Goal: Task Accomplishment & Management: Use online tool/utility

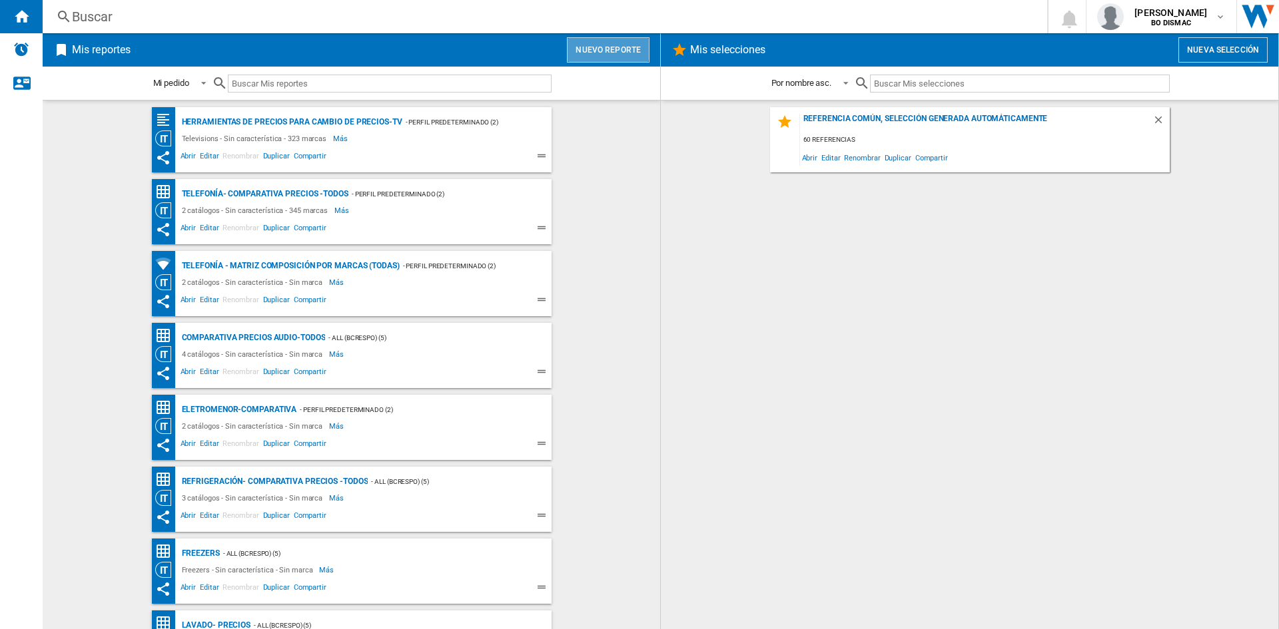
click at [588, 39] on button "Nuevo reporte" at bounding box center [608, 49] width 83 height 25
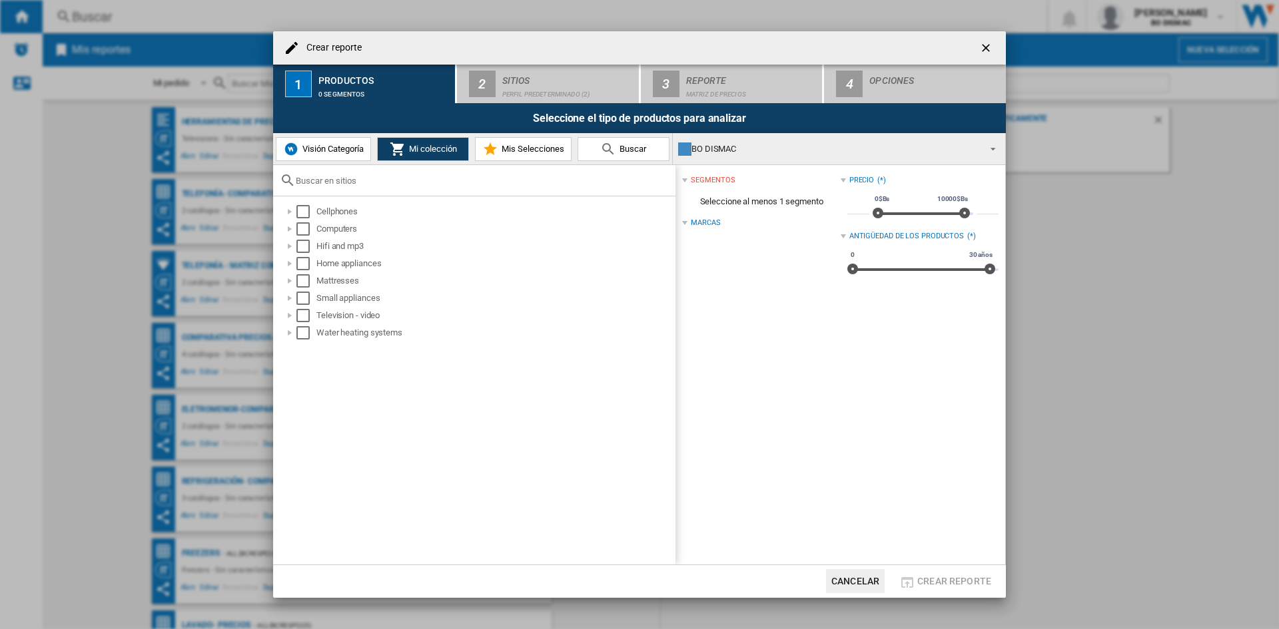
click at [323, 149] on span "Visión Categoría" at bounding box center [331, 149] width 65 height 10
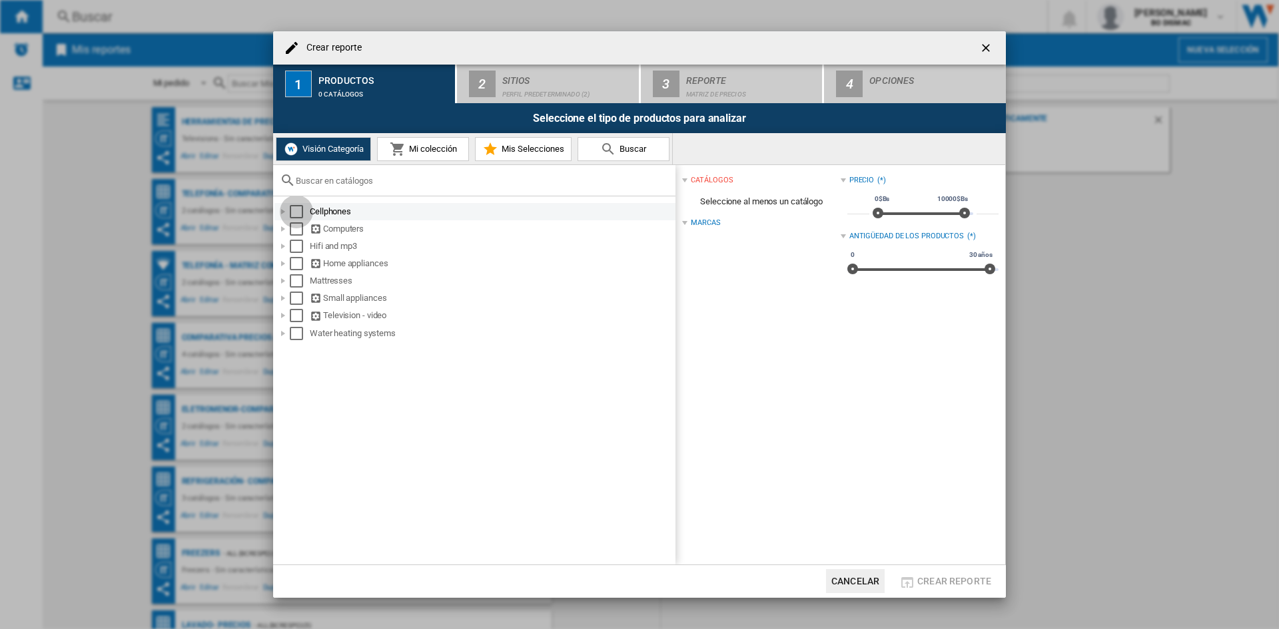
click at [296, 212] on div "Select" at bounding box center [296, 211] width 13 height 13
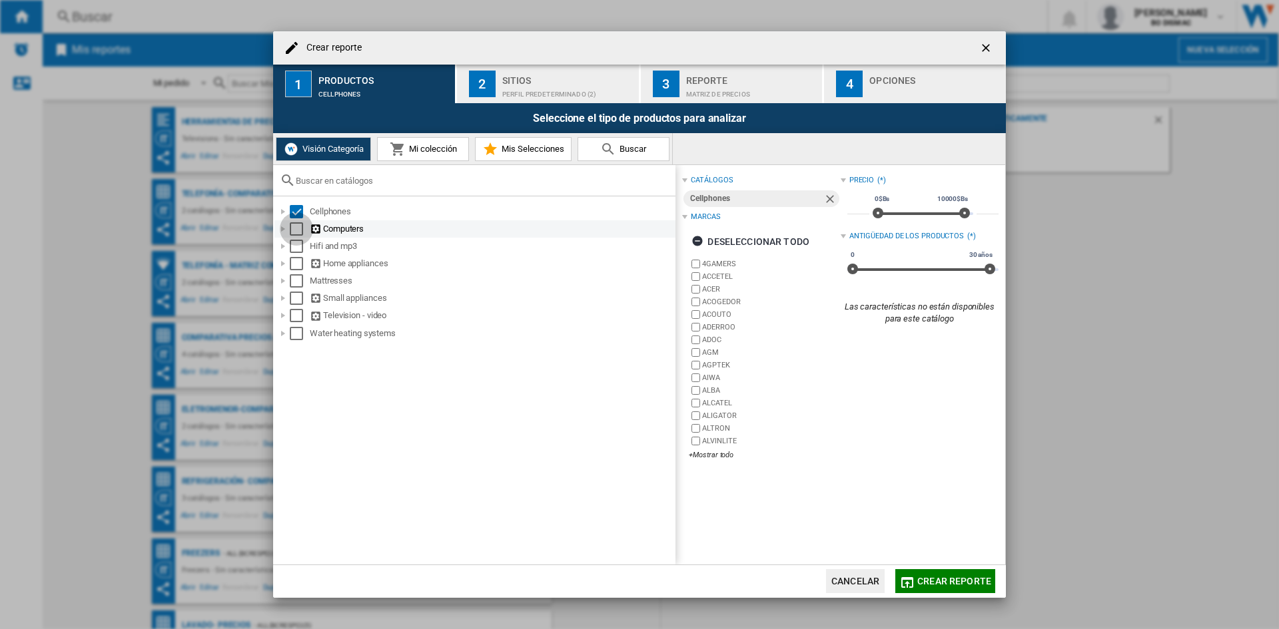
click at [296, 234] on div "Select" at bounding box center [296, 228] width 13 height 13
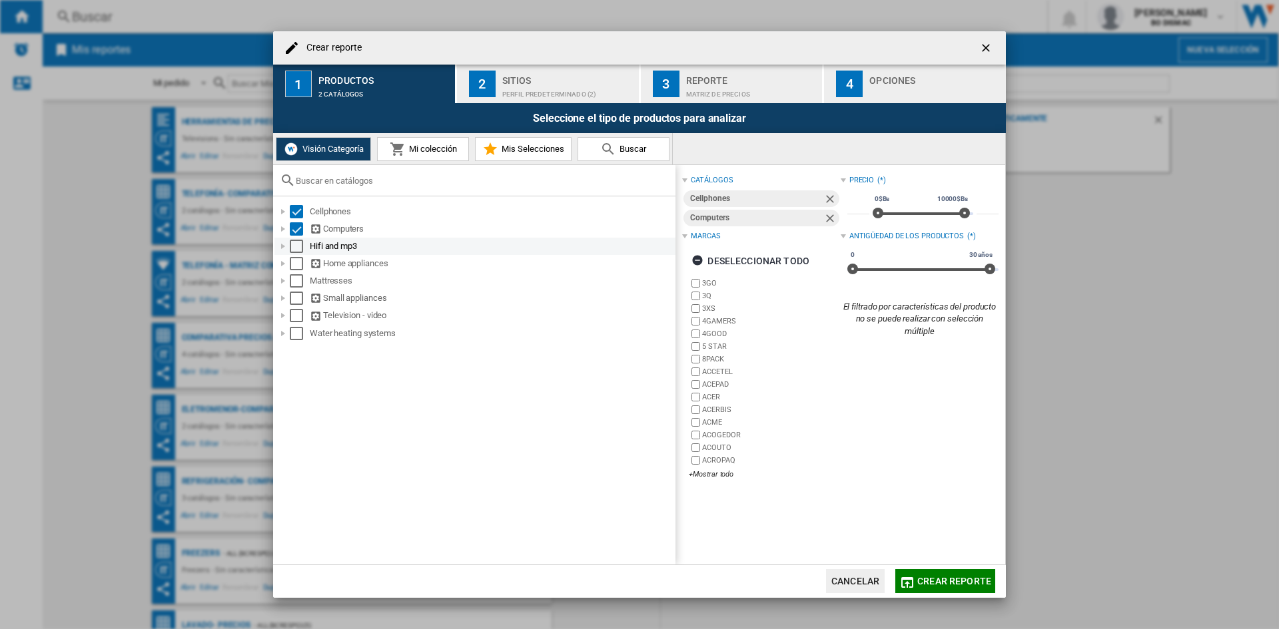
click at [296, 252] on div "Select" at bounding box center [296, 246] width 13 height 13
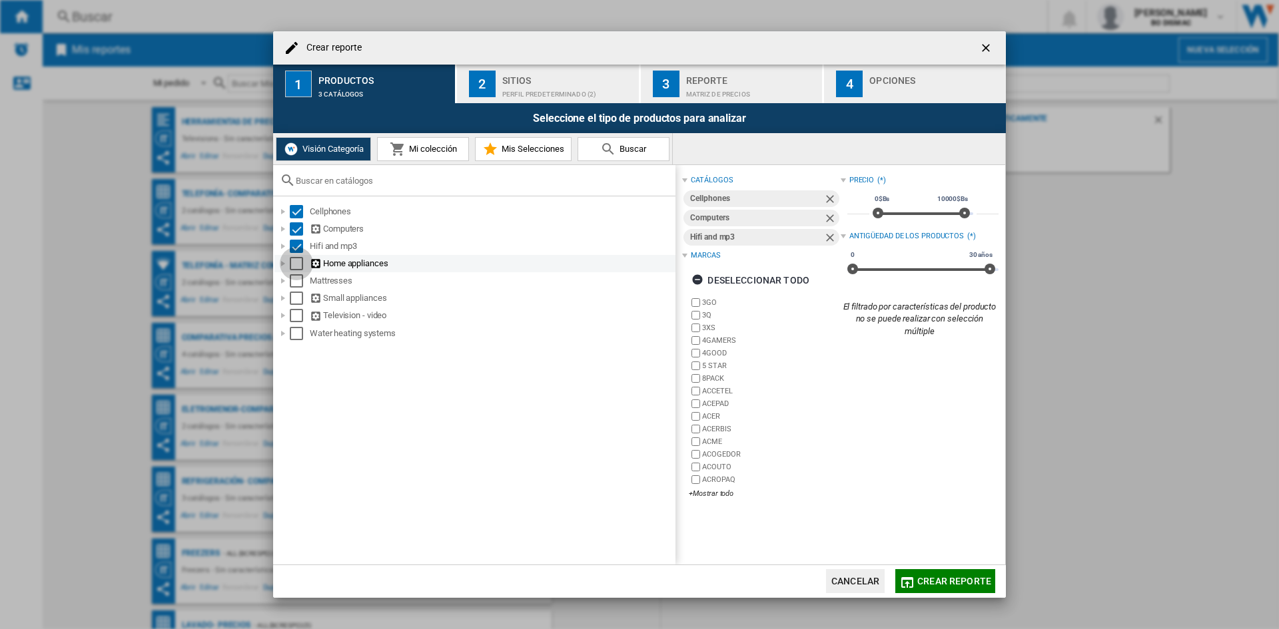
click at [295, 270] on div "Select" at bounding box center [296, 263] width 13 height 13
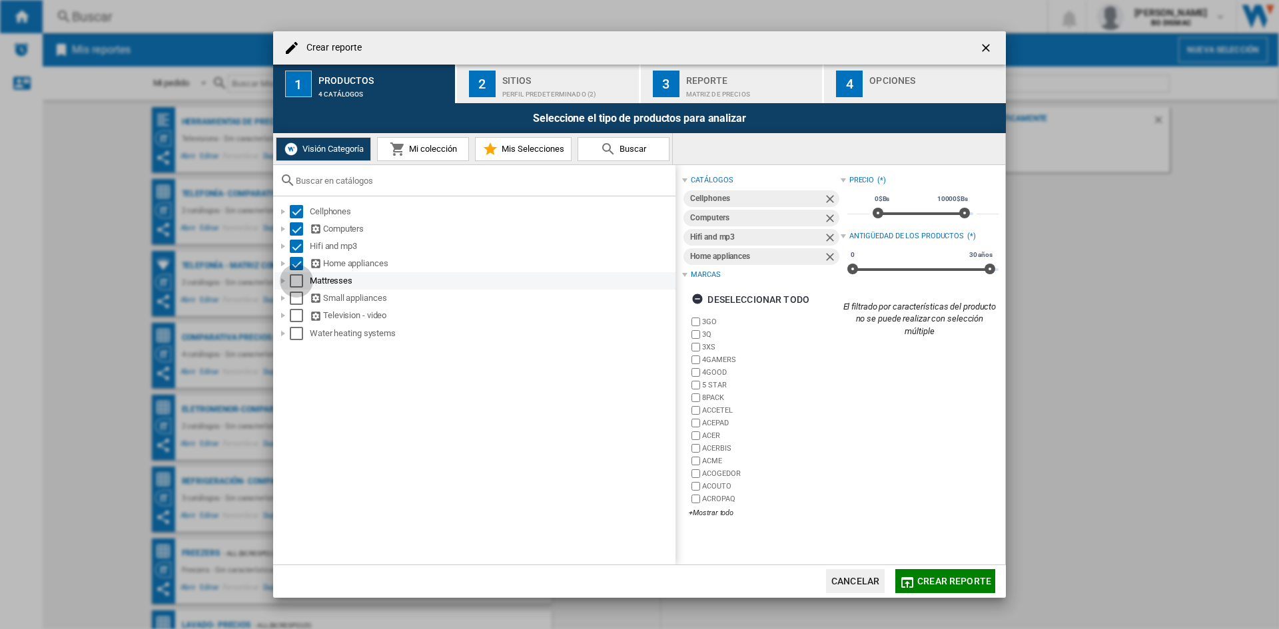
click at [295, 285] on div "Select" at bounding box center [296, 280] width 13 height 13
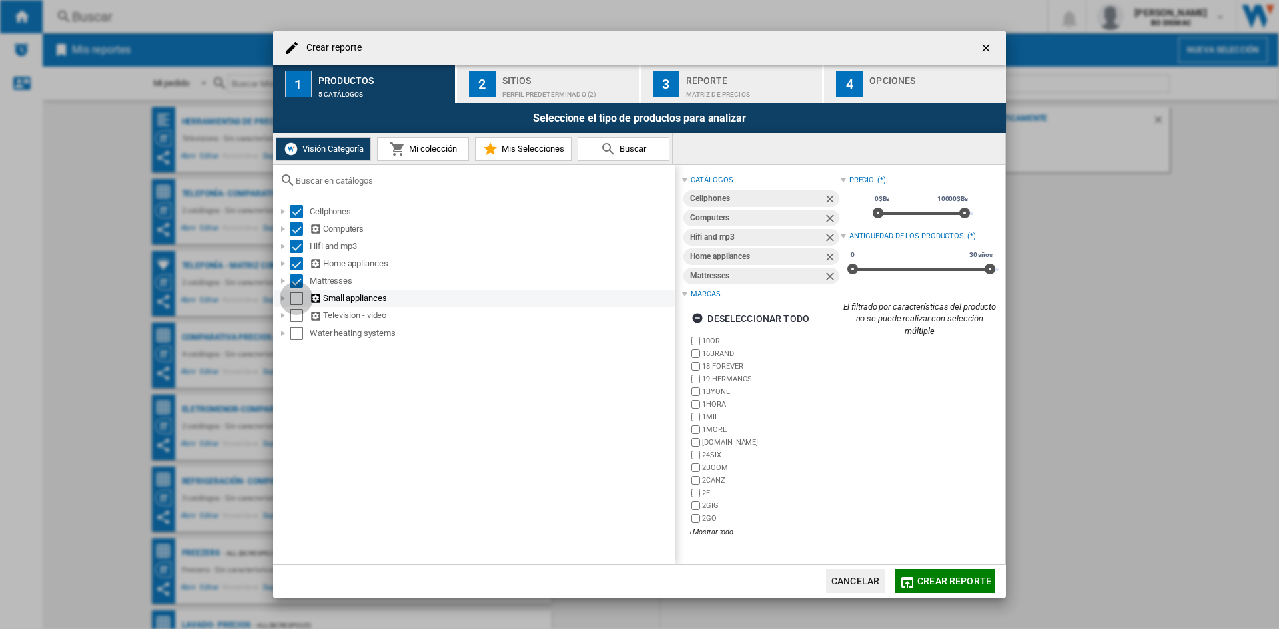
click at [294, 300] on div "Select" at bounding box center [296, 298] width 13 height 13
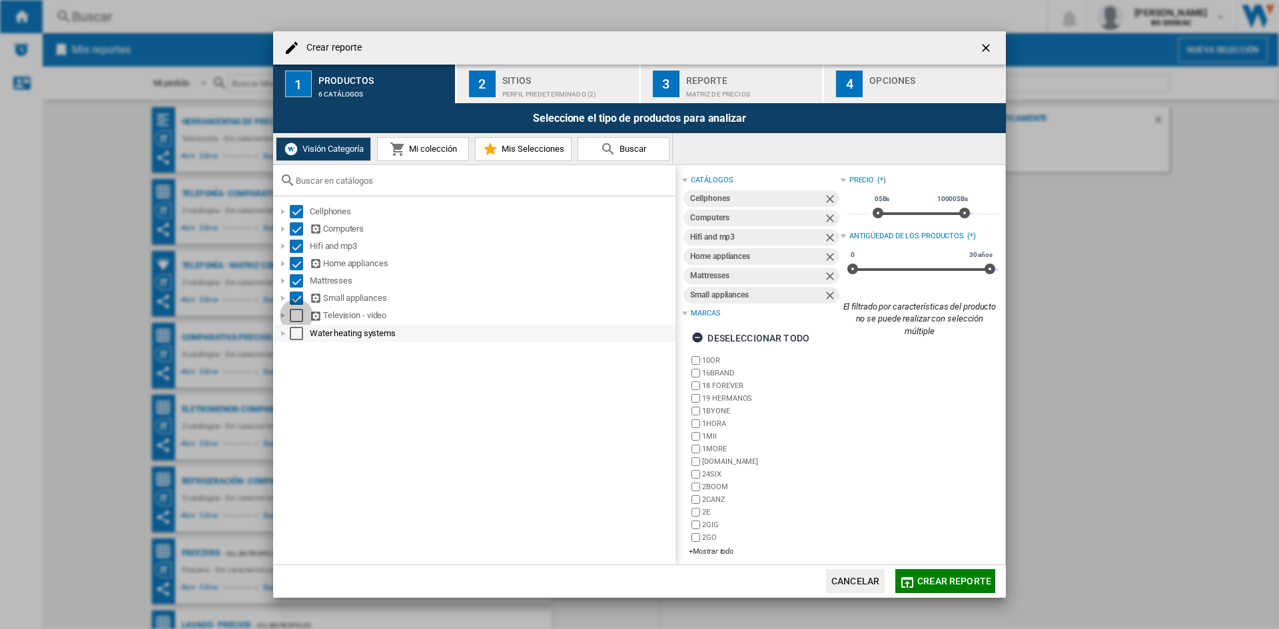
drag, startPoint x: 294, startPoint y: 315, endPoint x: 294, endPoint y: 335, distance: 20.0
click at [294, 335] on ol "Cellphones Computers Hifi and mp3 Home appliances Mattresses Small appliances T…" at bounding box center [474, 272] width 402 height 139
click at [294, 335] on div "Select" at bounding box center [296, 333] width 13 height 13
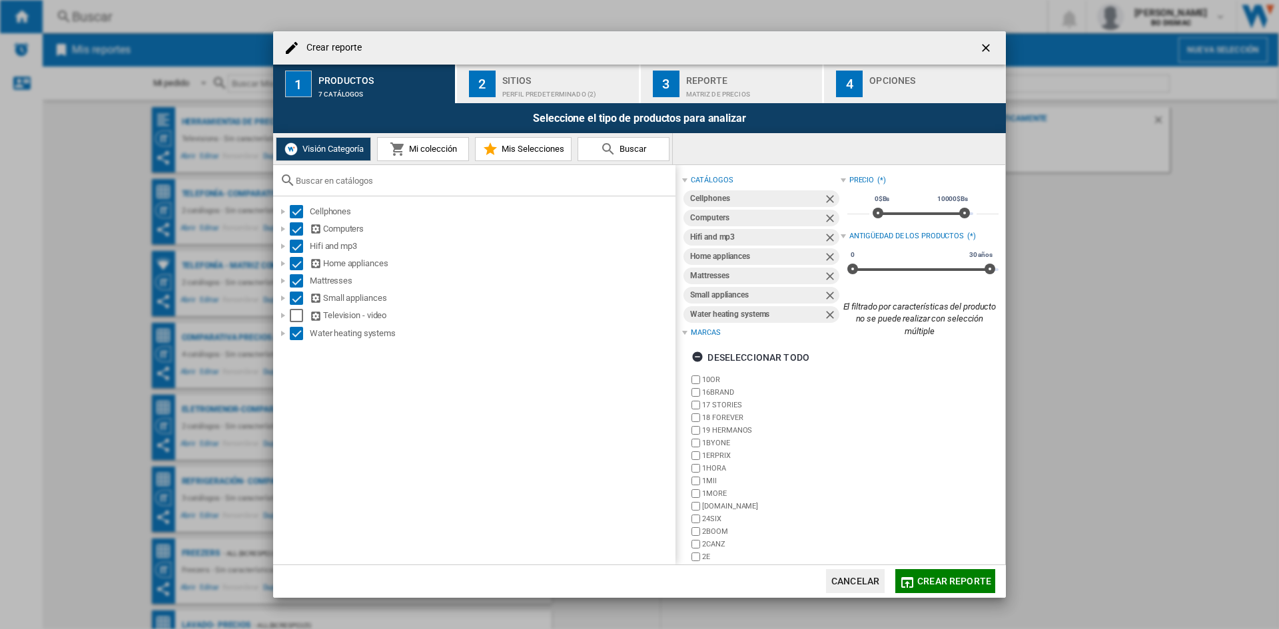
click at [504, 101] on button "2 Sitios Perfil predeterminado (2)" at bounding box center [548, 84] width 183 height 39
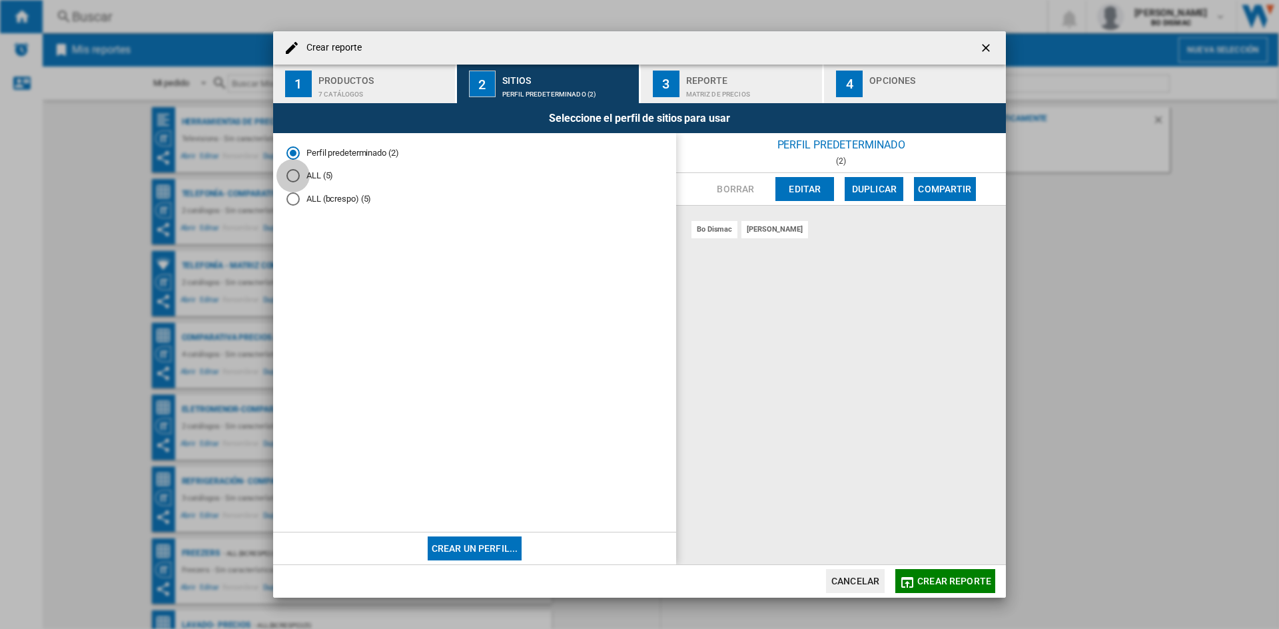
click at [290, 176] on div "ALL (5)" at bounding box center [292, 175] width 13 height 13
drag, startPoint x: 710, startPoint y: 63, endPoint x: 710, endPoint y: 71, distance: 8.7
click at [710, 71] on md-dialog-content "Crear reporte 1 Productos 7 catálogos 2 Sitios ALL (5) 3 Reporte Matriz de prec…" at bounding box center [639, 314] width 733 height 567
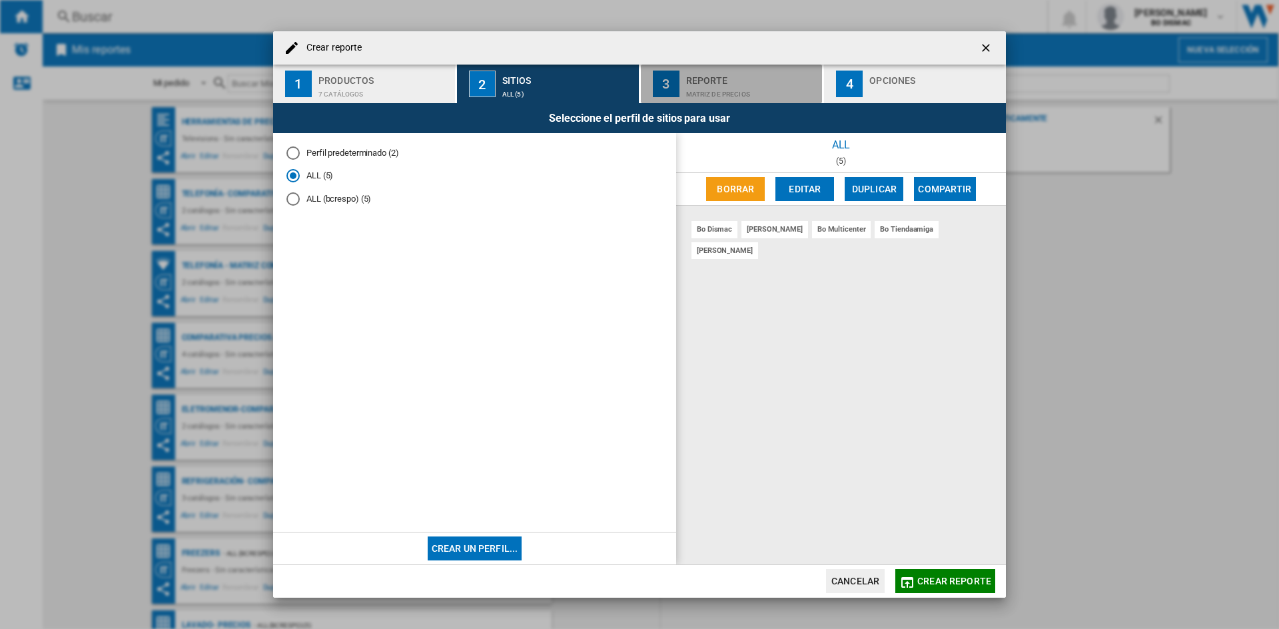
click at [710, 71] on div "Reporte" at bounding box center [751, 77] width 131 height 14
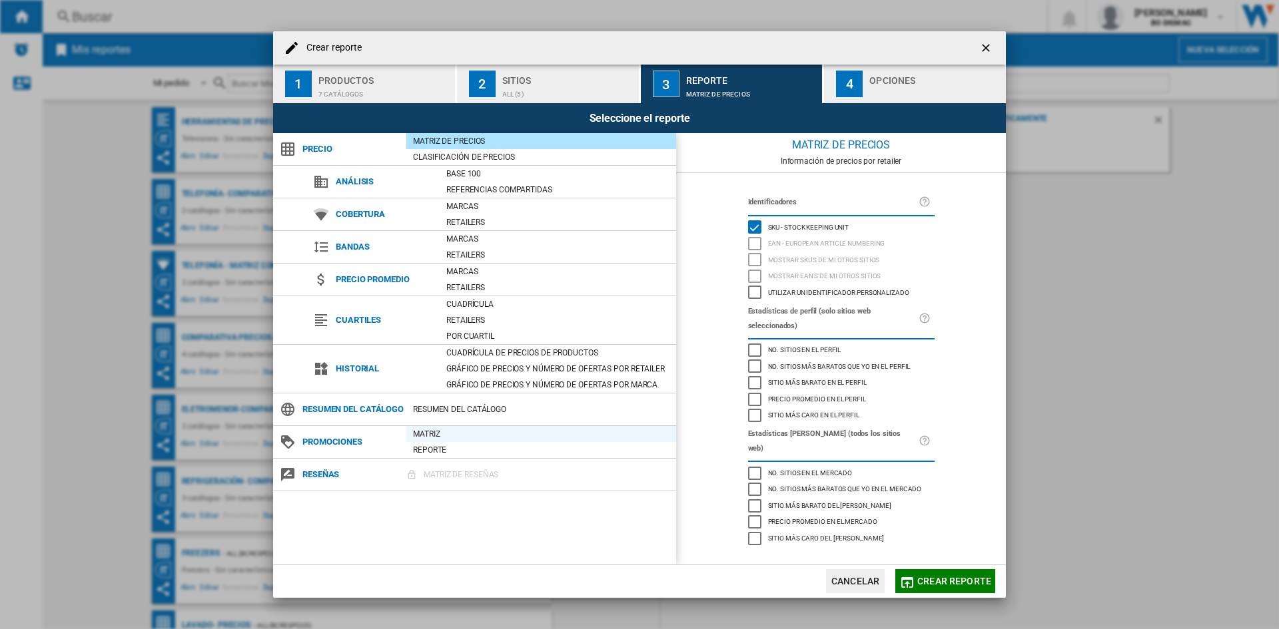
click at [430, 441] on div "Matriz" at bounding box center [541, 434] width 270 height 13
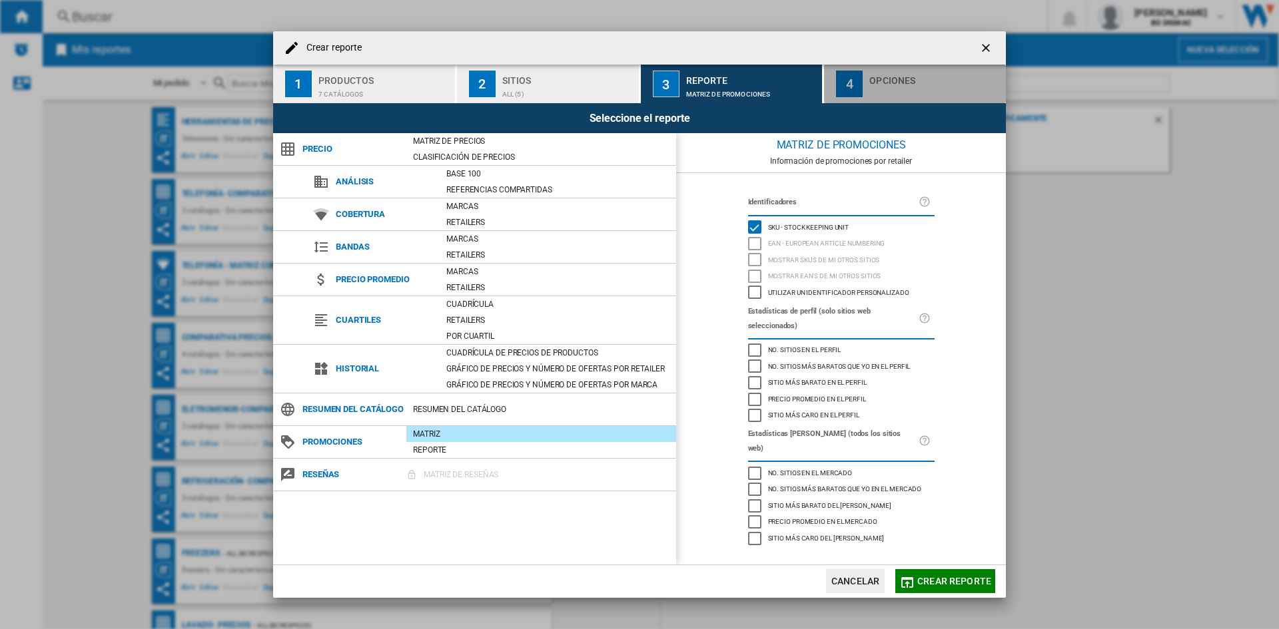
click at [879, 86] on div "button" at bounding box center [934, 91] width 131 height 14
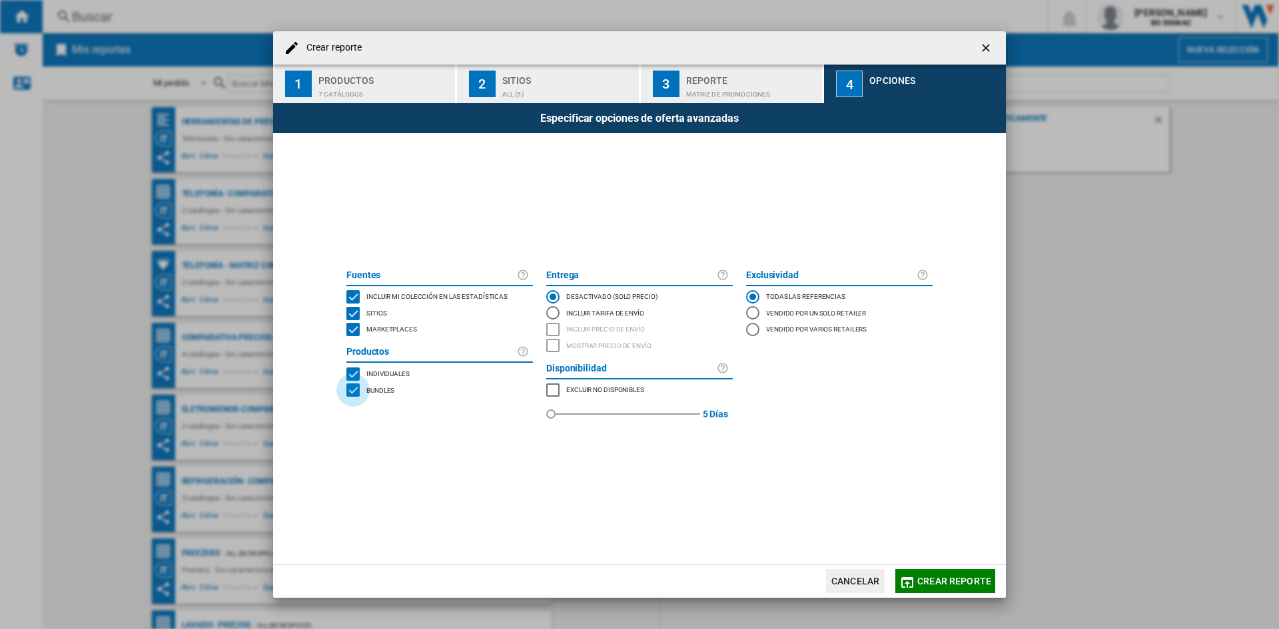
click at [346, 394] on div "BUNDLES" at bounding box center [352, 390] width 13 height 13
click at [914, 587] on md-icon "button" at bounding box center [907, 583] width 16 height 16
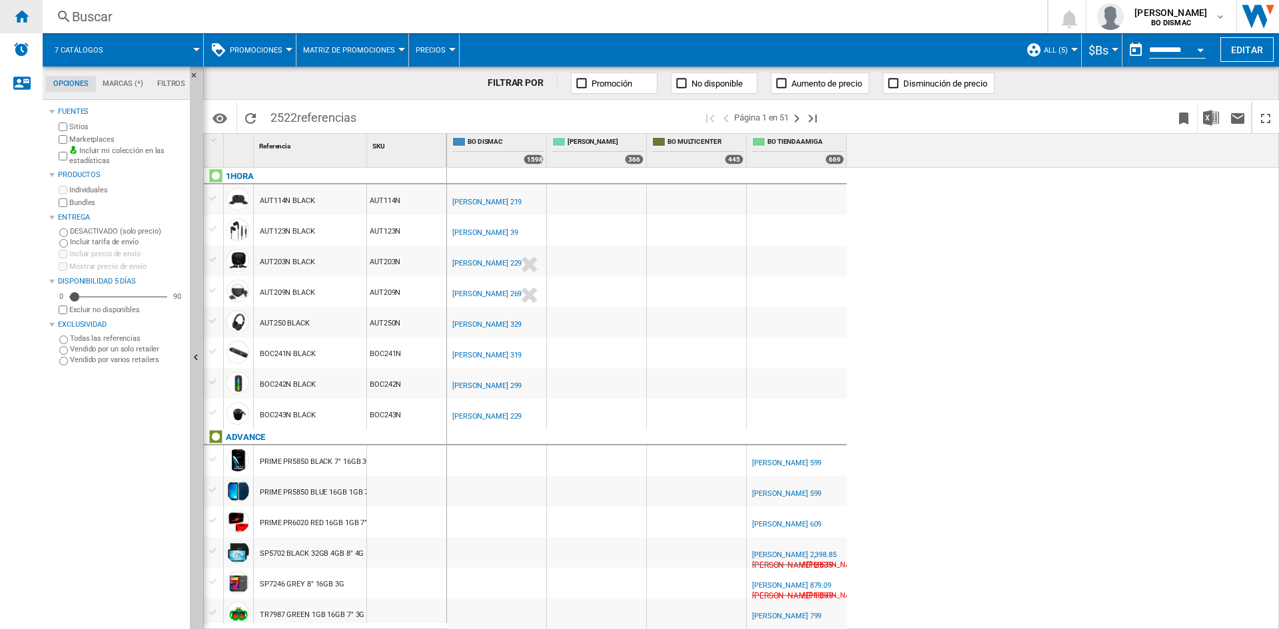
click at [37, 16] on div "Inicio" at bounding box center [21, 16] width 43 height 33
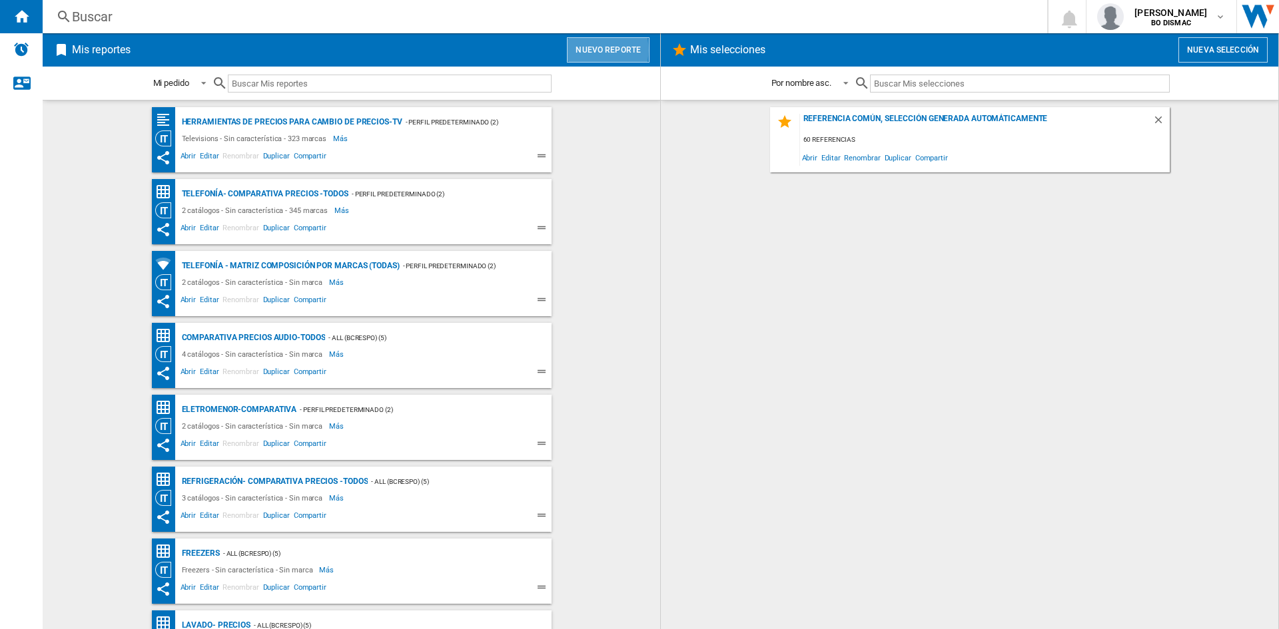
click at [577, 50] on button "Nuevo reporte" at bounding box center [608, 49] width 83 height 25
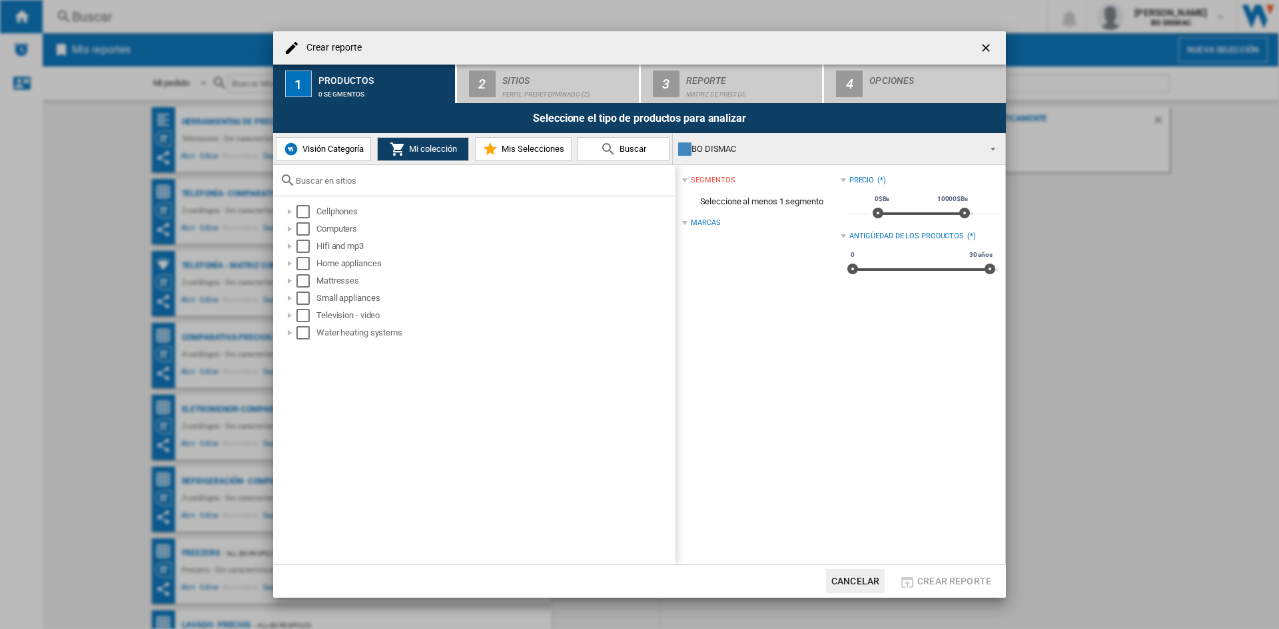
click at [316, 149] on span "Visión Categoría" at bounding box center [331, 149] width 65 height 10
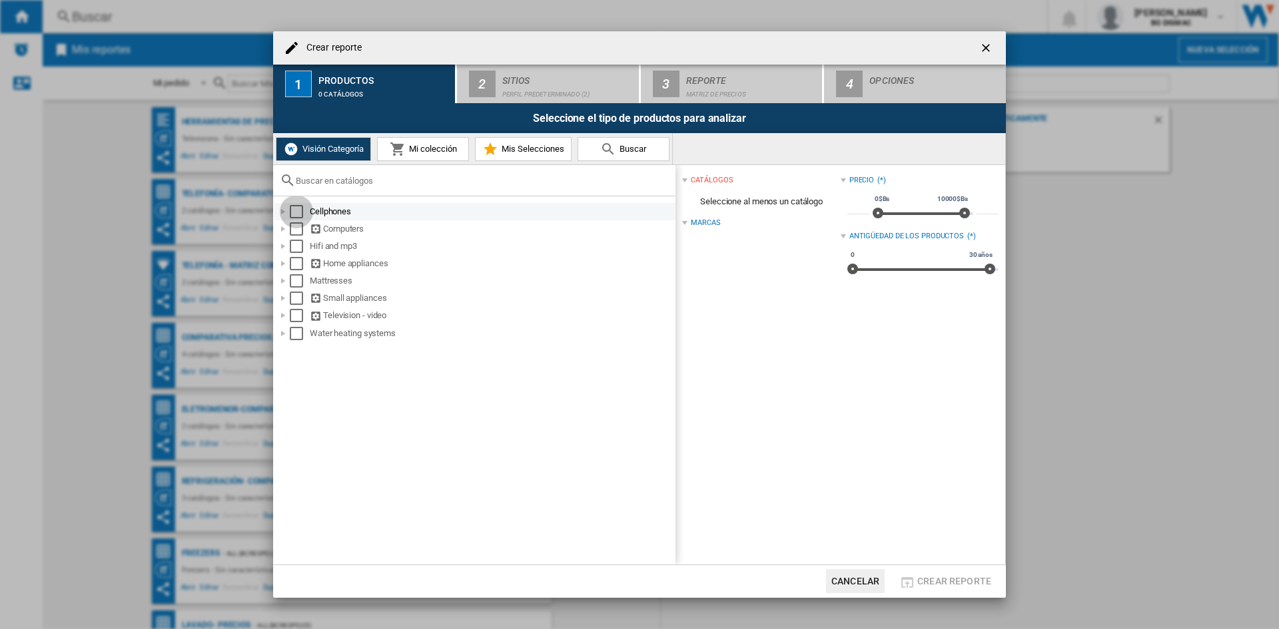
click at [298, 217] on div "Select" at bounding box center [296, 211] width 13 height 13
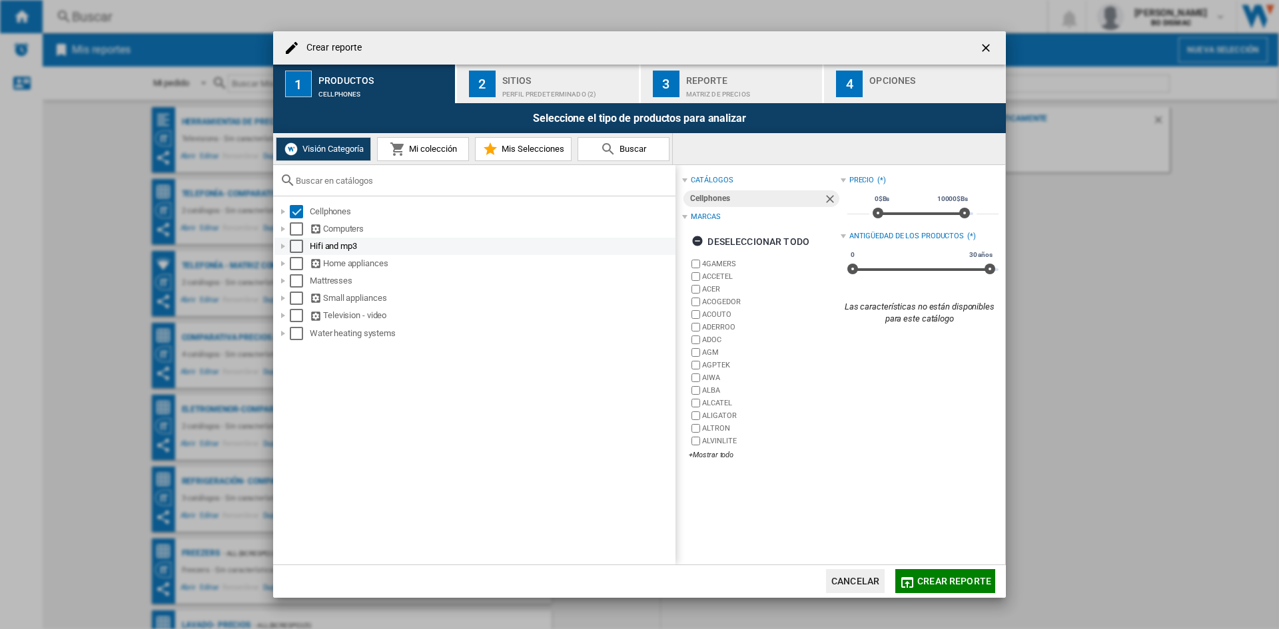
drag, startPoint x: 296, startPoint y: 230, endPoint x: 294, endPoint y: 252, distance: 22.7
click at [294, 252] on ol "Cellphones Computers Hifi and mp3 Home appliances Mattresses Small appliances T…" at bounding box center [474, 272] width 402 height 139
click at [294, 252] on div "Select" at bounding box center [296, 246] width 13 height 13
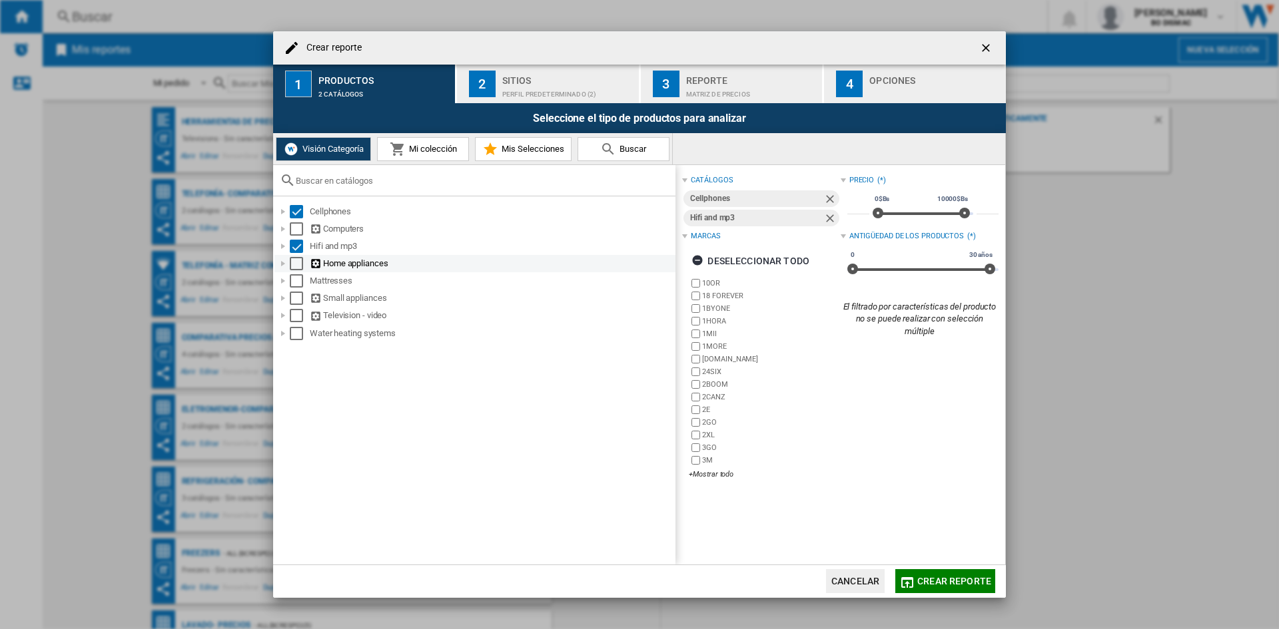
click at [294, 262] on div "Select" at bounding box center [296, 263] width 13 height 13
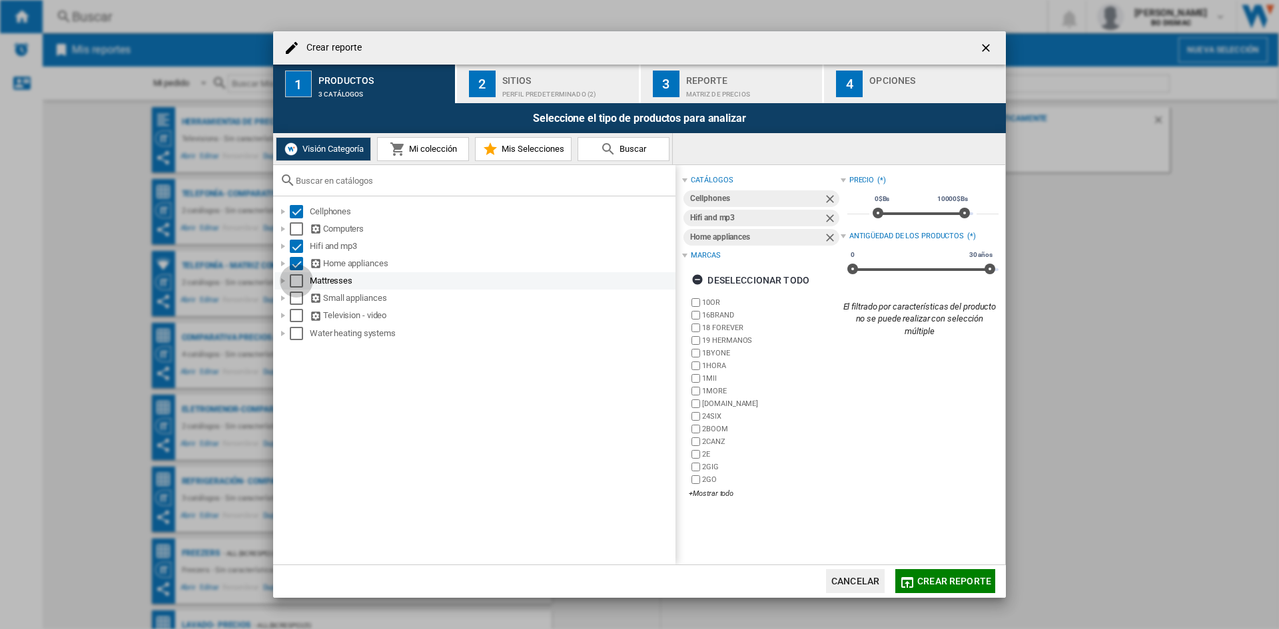
click at [294, 279] on div "Select" at bounding box center [296, 280] width 13 height 13
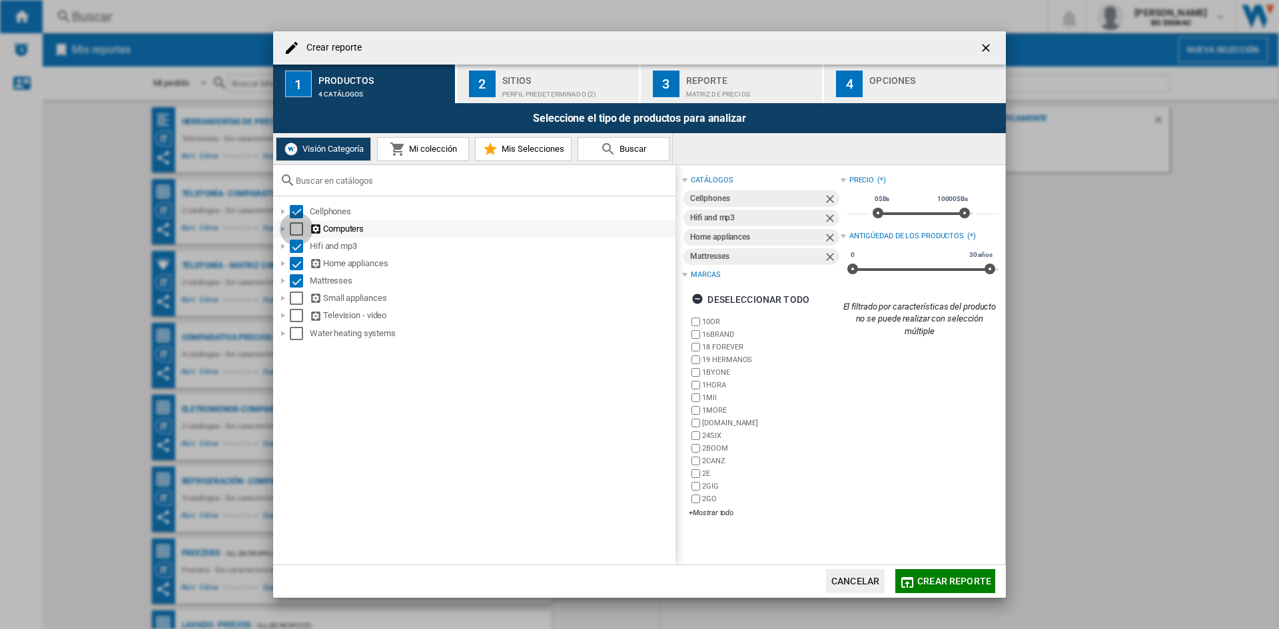
click at [294, 228] on div "Select" at bounding box center [296, 228] width 13 height 13
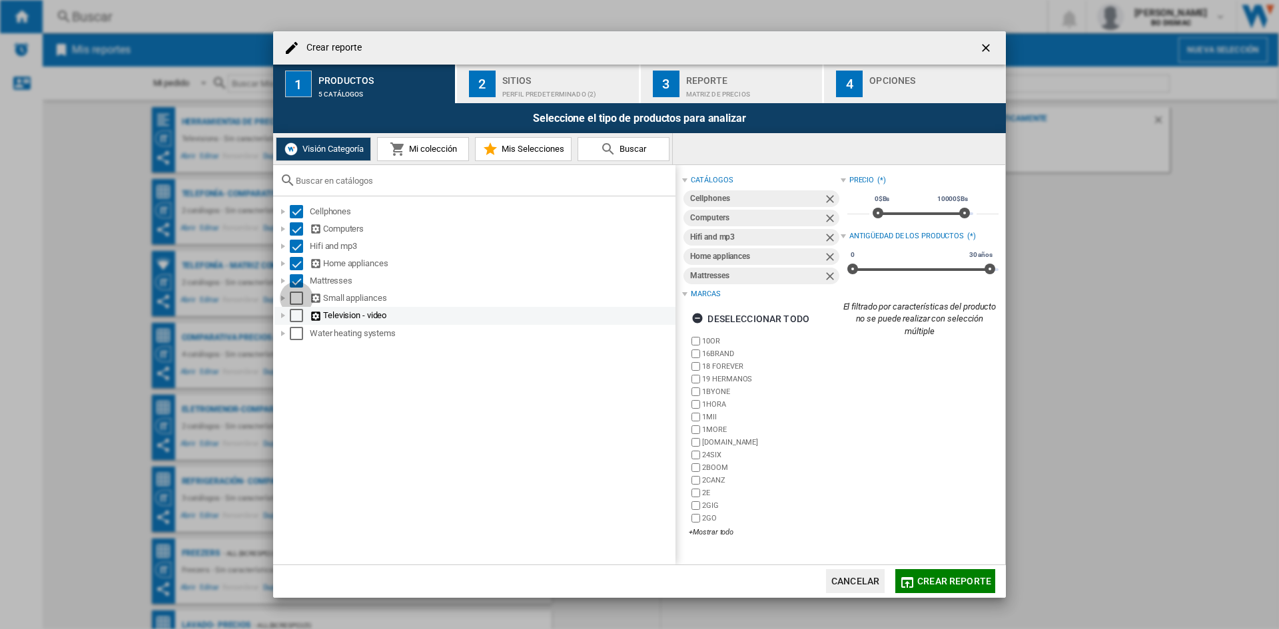
drag, startPoint x: 292, startPoint y: 300, endPoint x: 295, endPoint y: 320, distance: 20.2
click at [295, 320] on ol "Cellphones Computers Hifi and mp3 Home appliances Mattresses Small appliances T…" at bounding box center [474, 272] width 402 height 139
click at [295, 320] on div "Select" at bounding box center [296, 315] width 13 height 13
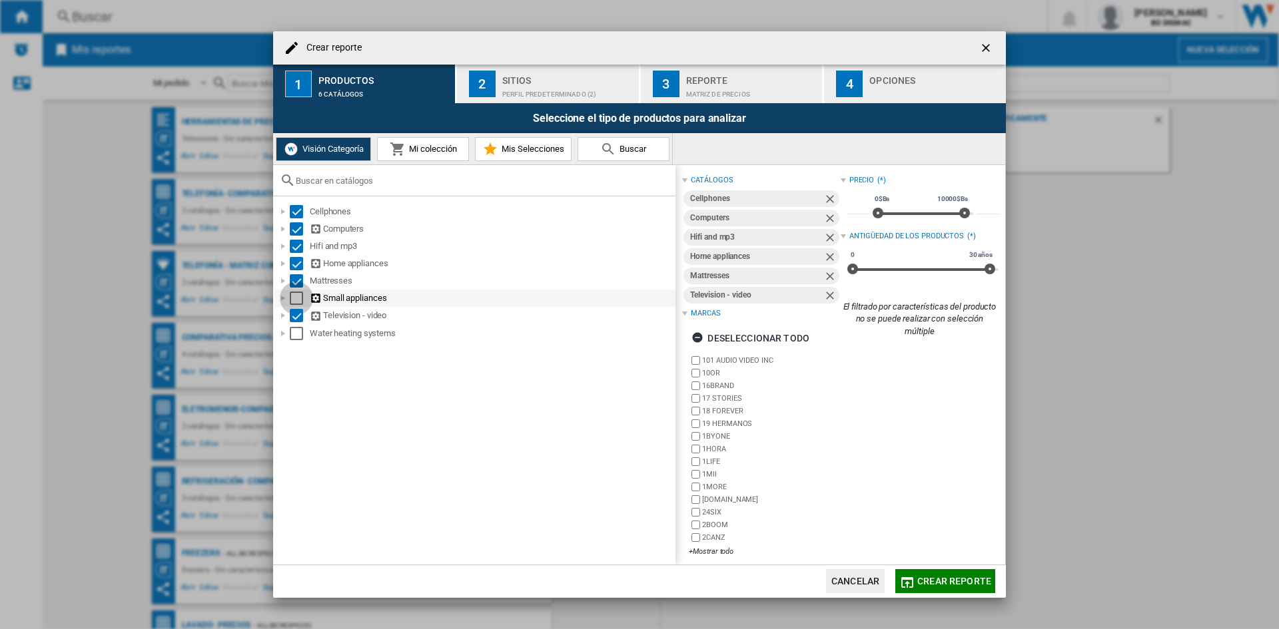
click at [296, 304] on div "Select" at bounding box center [296, 298] width 13 height 13
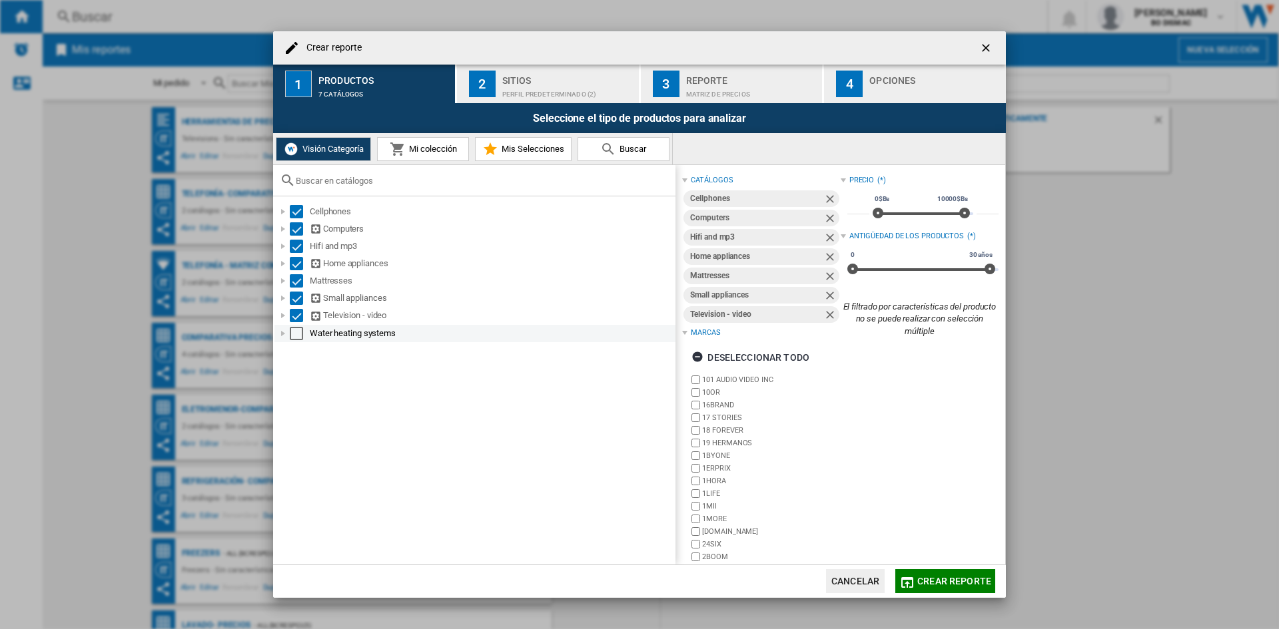
click at [293, 332] on div "Select" at bounding box center [296, 333] width 13 height 13
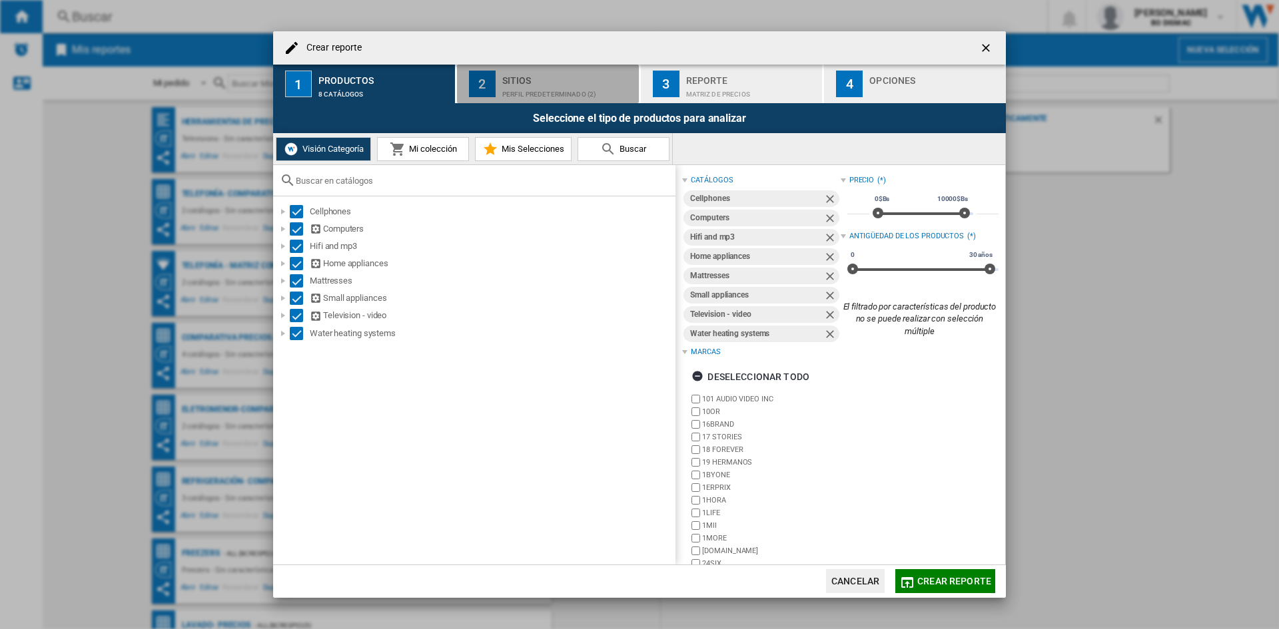
click at [500, 101] on button "2 Sitios Perfil predeterminado (2)" at bounding box center [548, 84] width 183 height 39
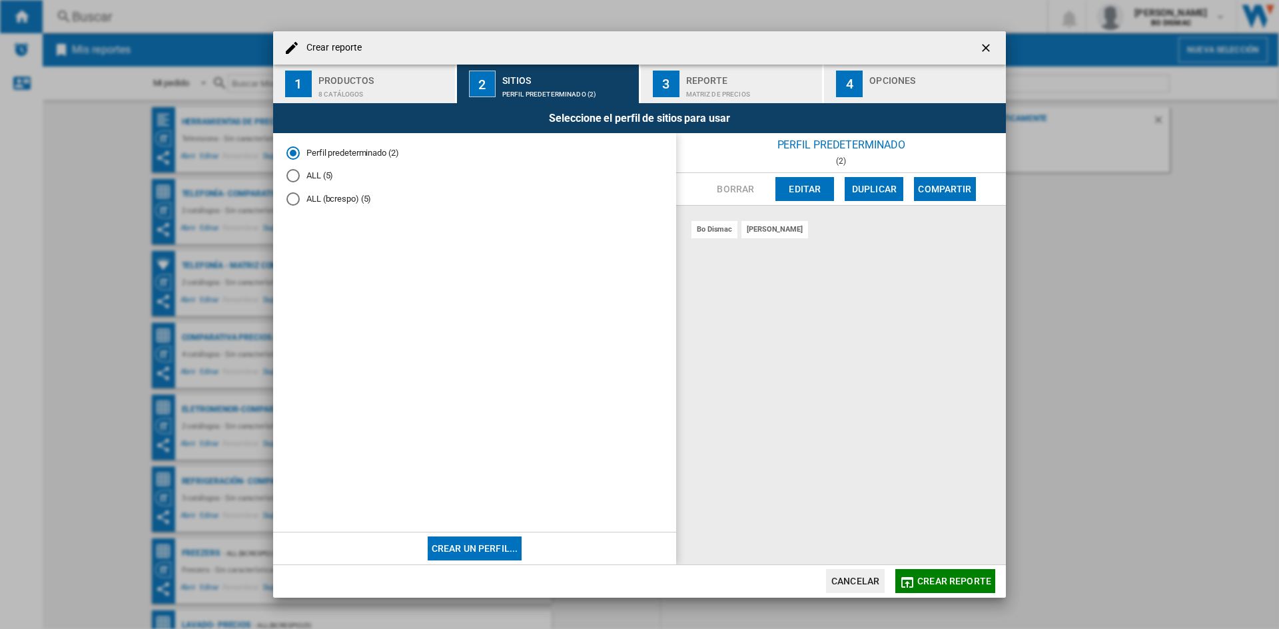
click at [318, 178] on md-radio-button "ALL (5)" at bounding box center [474, 176] width 376 height 13
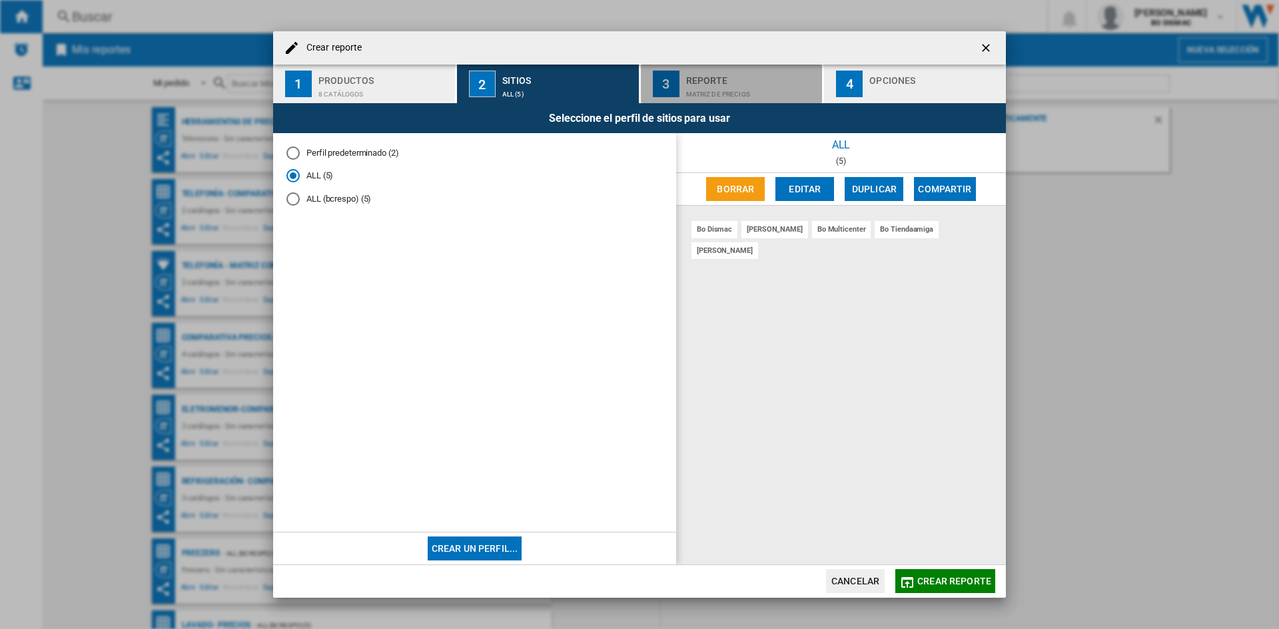
click at [712, 71] on div "Reporte" at bounding box center [751, 77] width 131 height 14
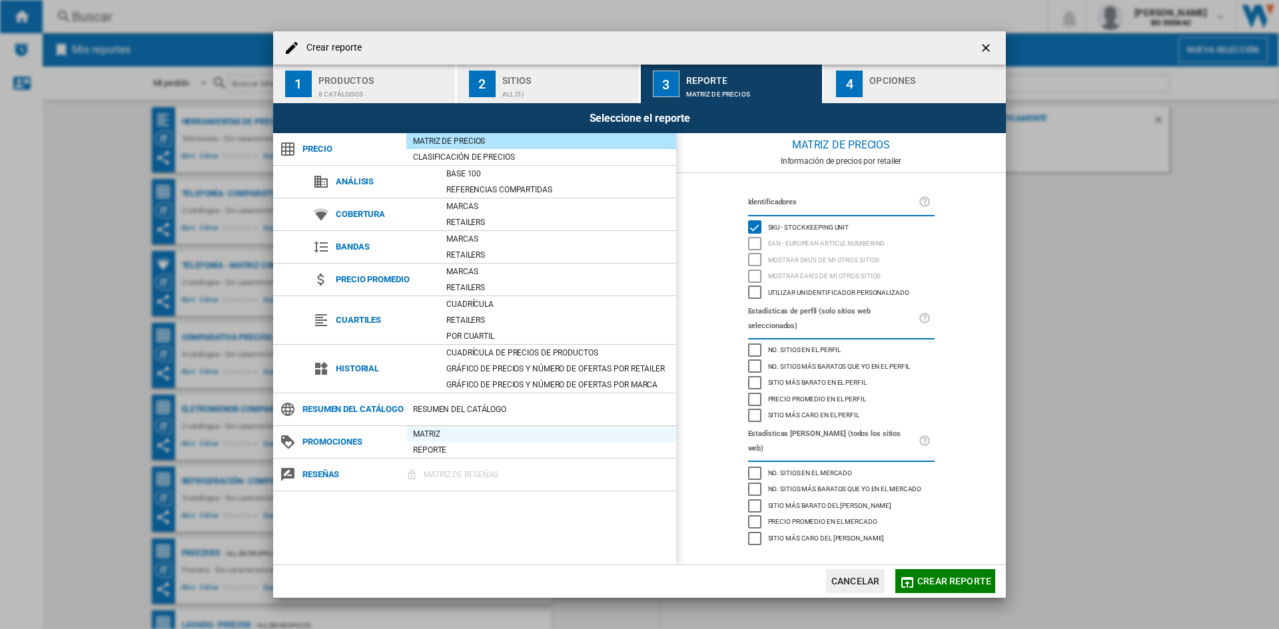
click at [440, 441] on div "Matriz" at bounding box center [541, 434] width 270 height 13
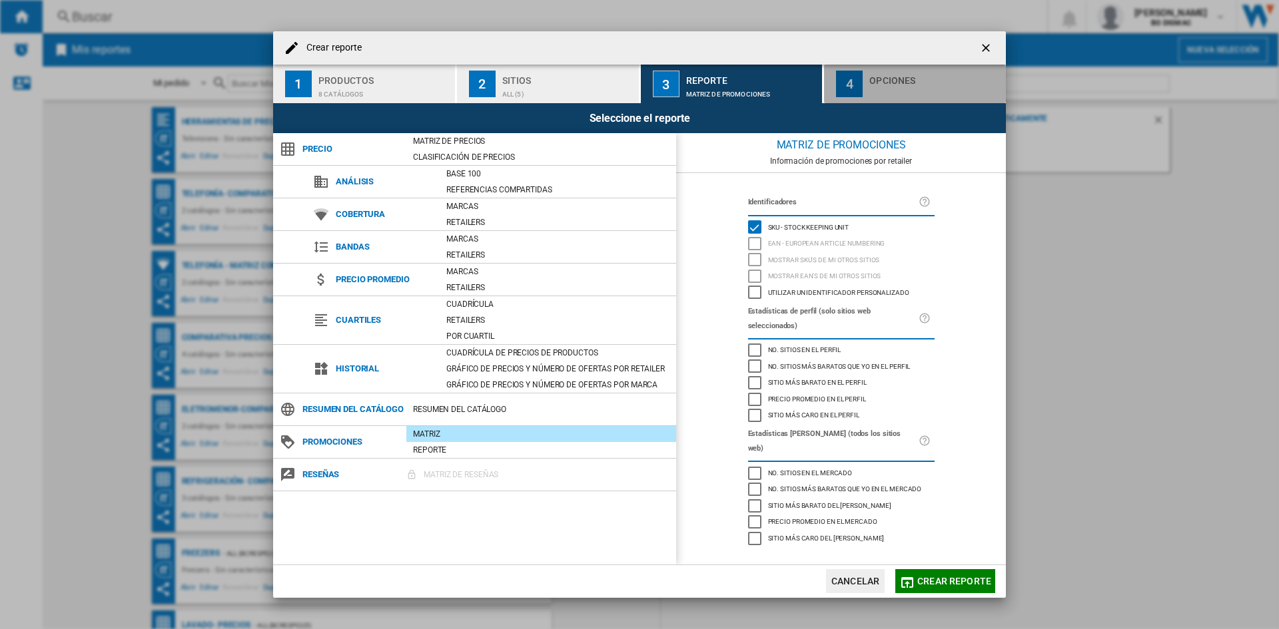
click at [874, 72] on div "Opciones" at bounding box center [934, 77] width 131 height 14
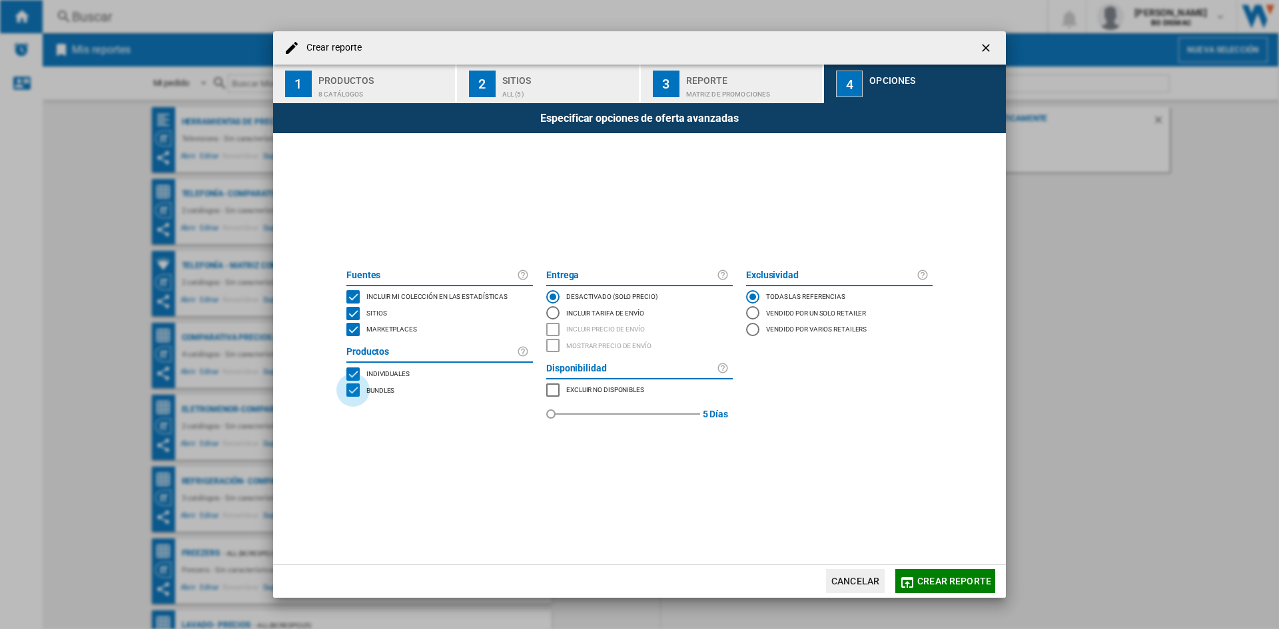
click at [360, 388] on div "BUNDLES" at bounding box center [352, 390] width 13 height 13
click at [926, 586] on span "Crear reporte" at bounding box center [954, 581] width 74 height 11
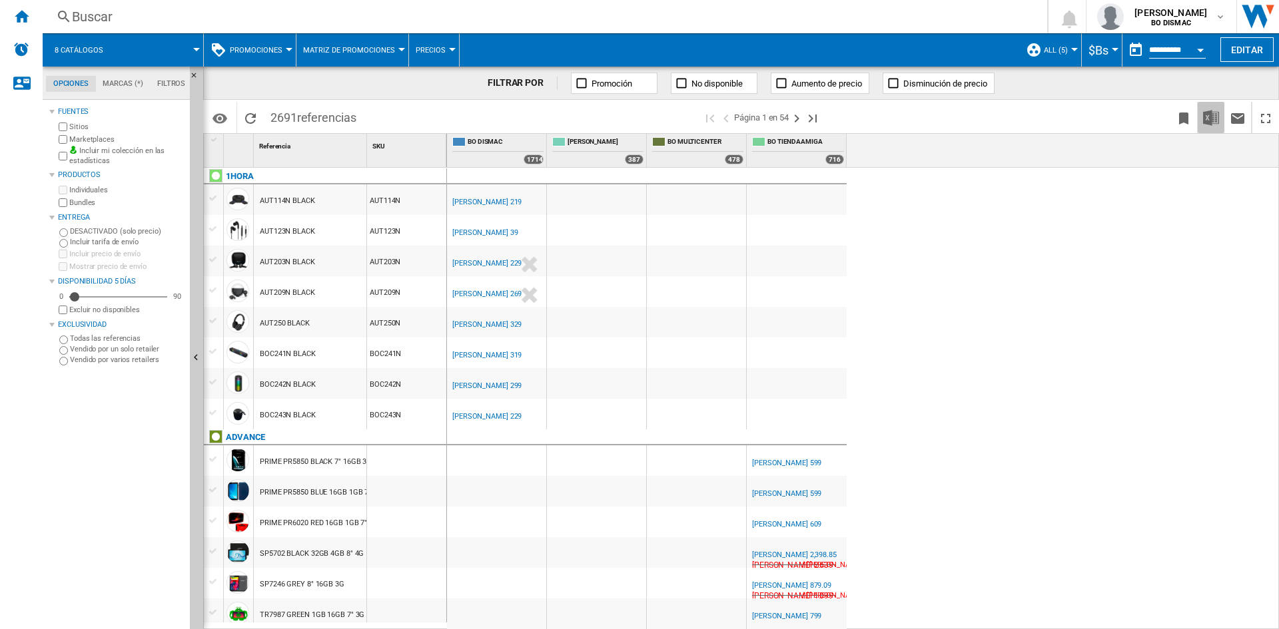
click at [1208, 115] on img "Descargar en Excel" at bounding box center [1211, 118] width 16 height 16
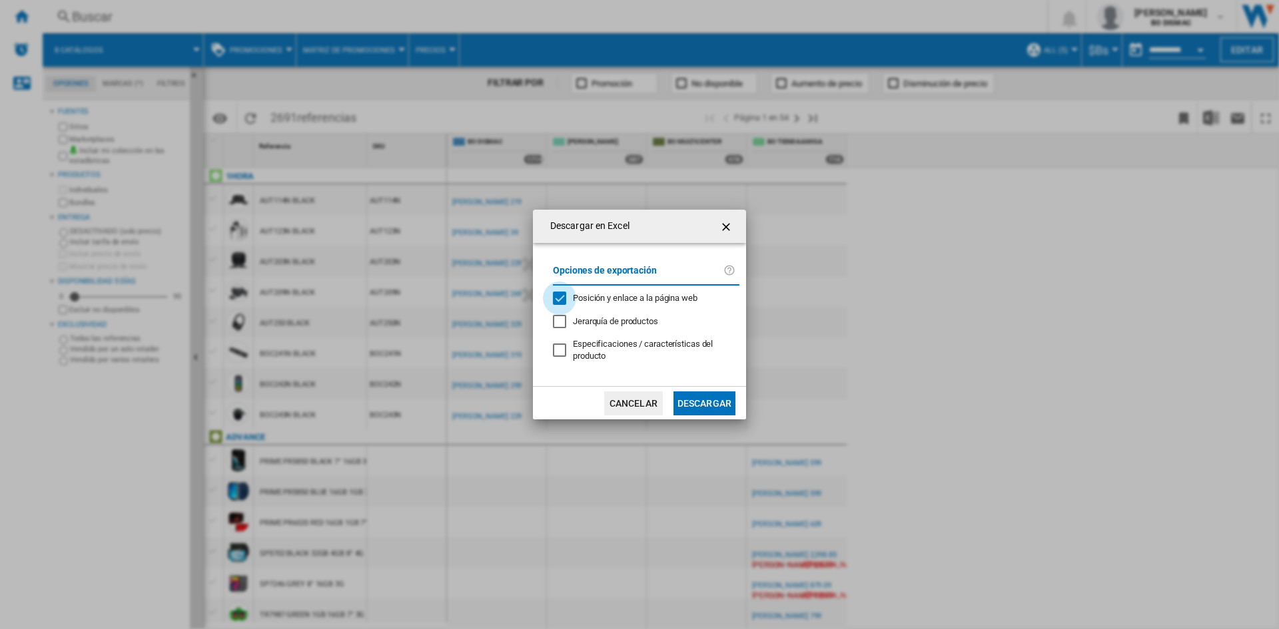
click at [566, 296] on div "Posición y enlace a la página web" at bounding box center [559, 298] width 13 height 13
click at [689, 402] on button "Descargar" at bounding box center [704, 404] width 62 height 24
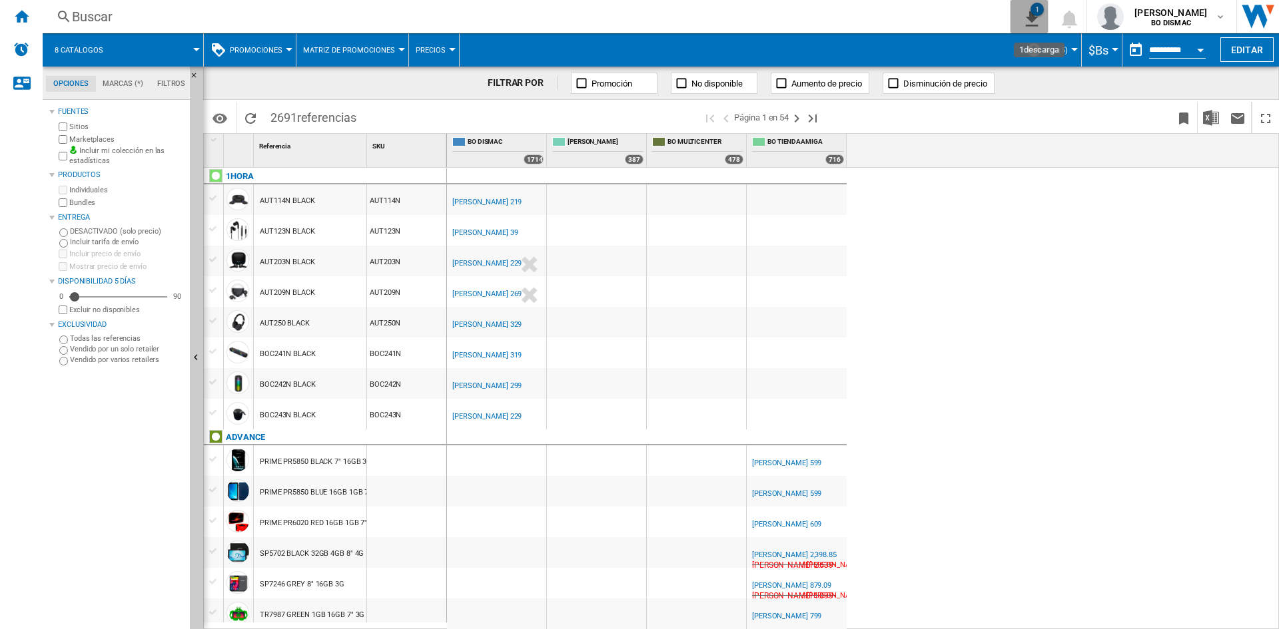
click at [1021, 16] on ng-md-icon "1\a descarga" at bounding box center [1029, 17] width 16 height 17
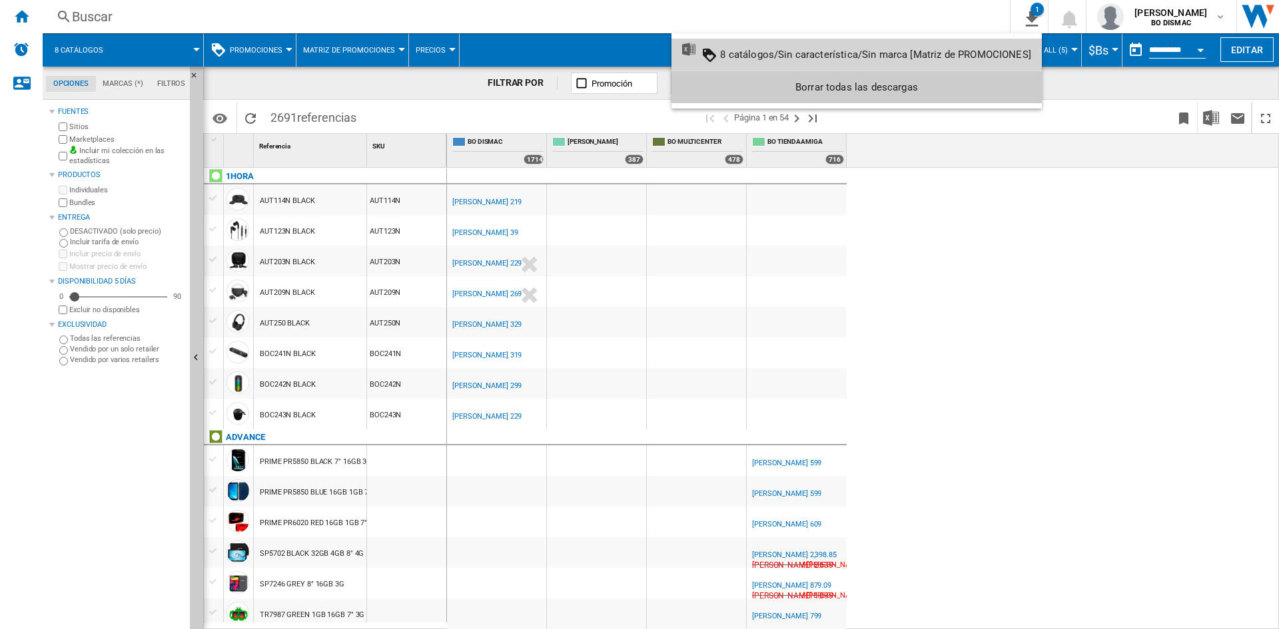
click at [911, 49] on div "8 catálogos/Sin característica/Sin marca [Matriz de PROMOCIONES]" at bounding box center [875, 55] width 311 height 12
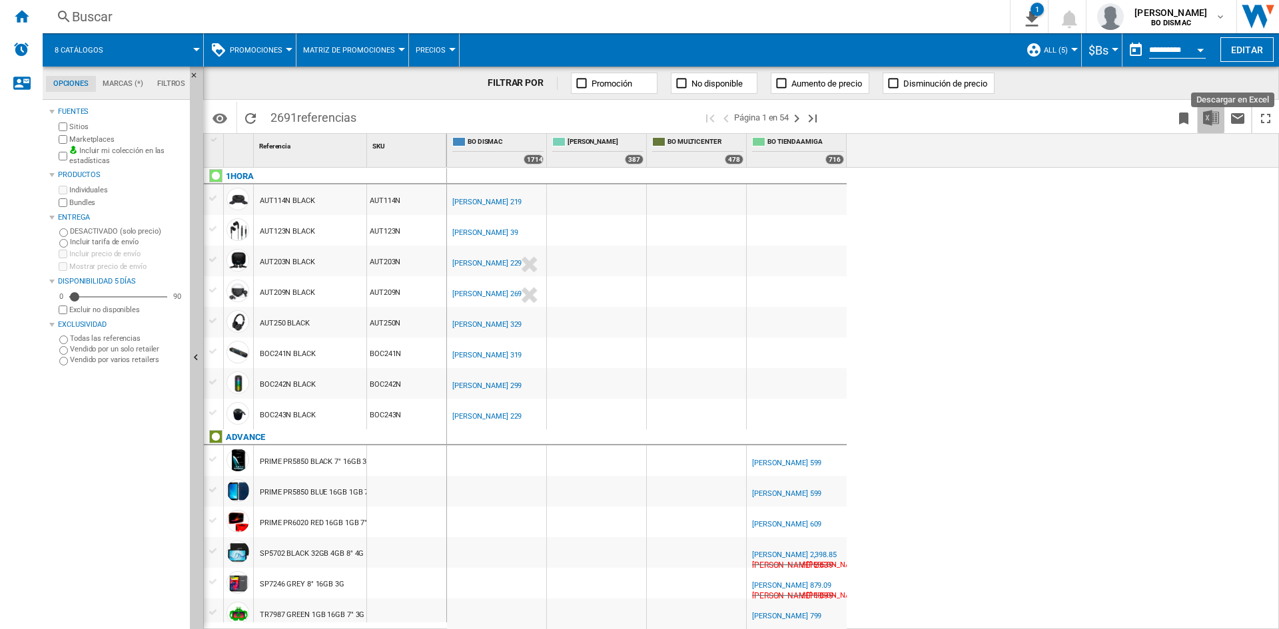
click at [1207, 120] on img "Descargar en Excel" at bounding box center [1211, 118] width 16 height 16
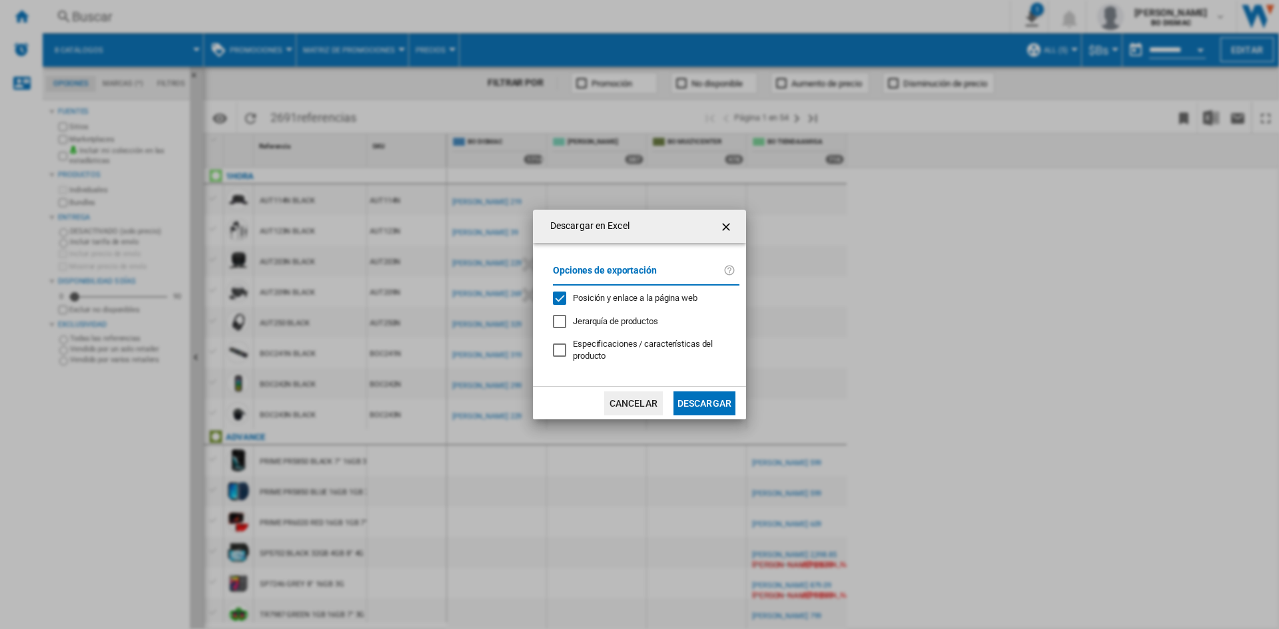
click at [703, 407] on button "Descargar" at bounding box center [704, 404] width 62 height 24
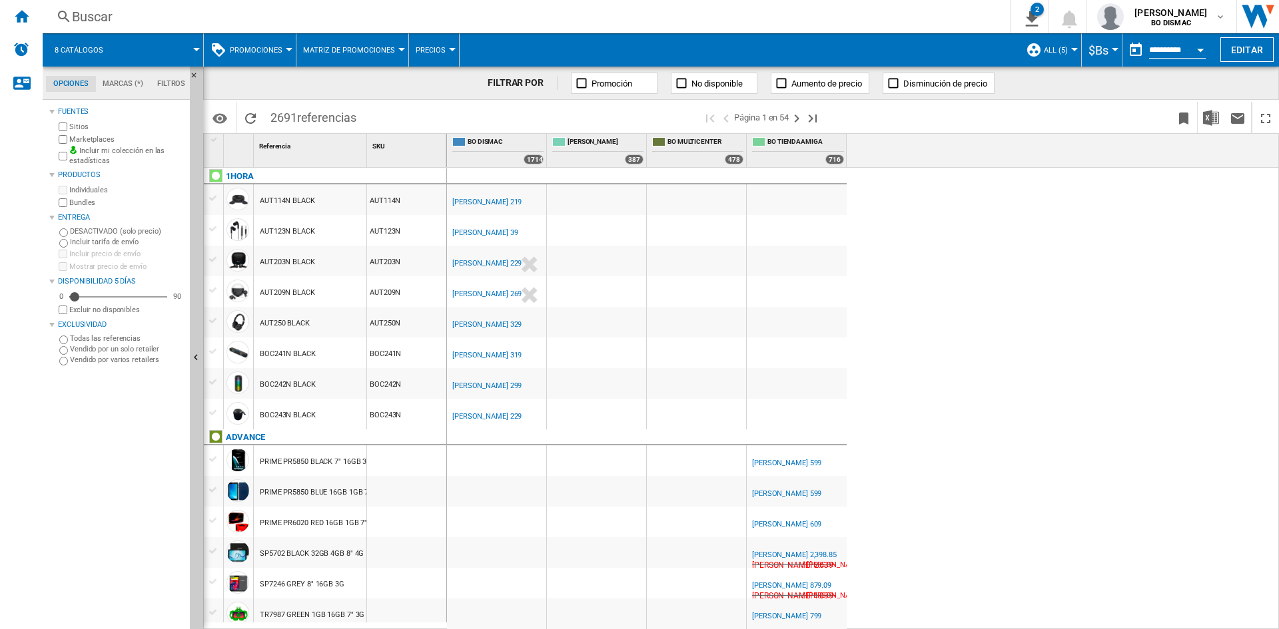
click at [282, 39] on button "Promociones" at bounding box center [259, 49] width 59 height 33
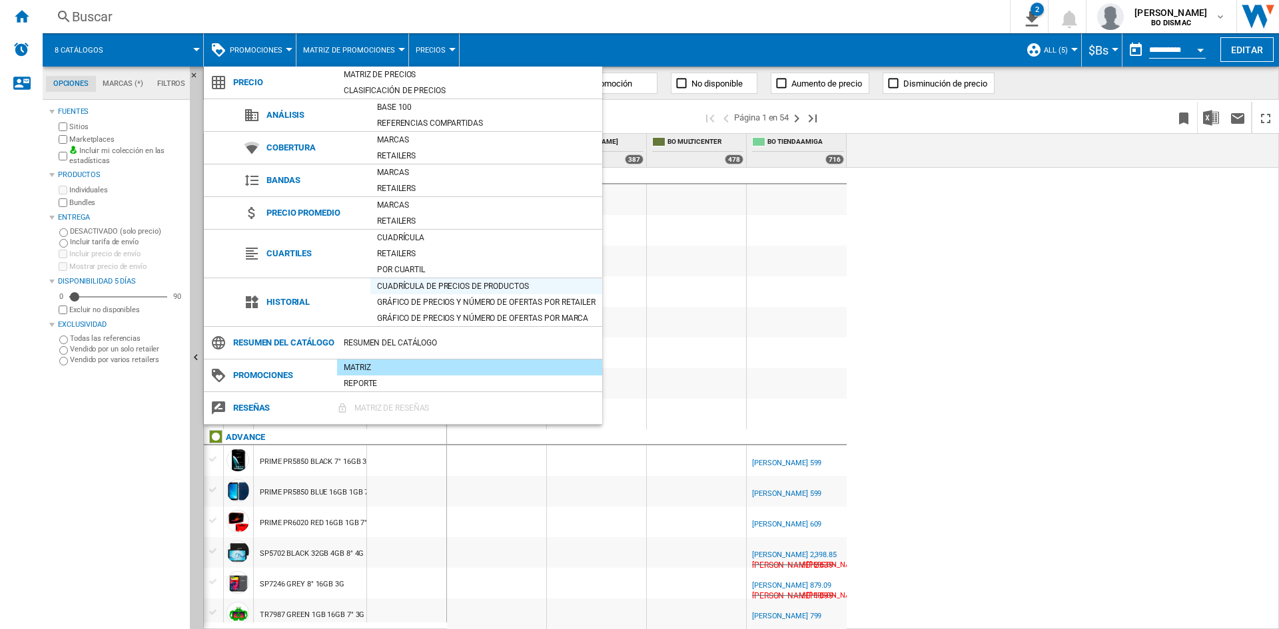
click at [408, 288] on div "Cuadrícula de precios de productos" at bounding box center [486, 286] width 232 height 13
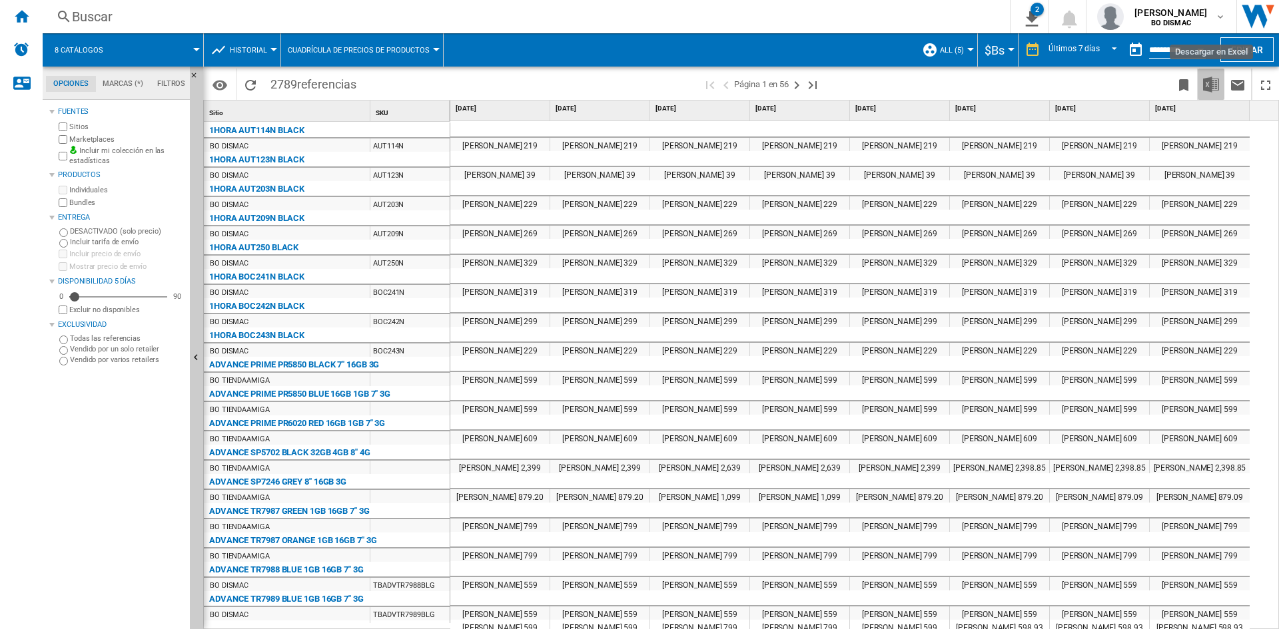
click at [1215, 86] on img "Descargar en Excel" at bounding box center [1211, 85] width 16 height 16
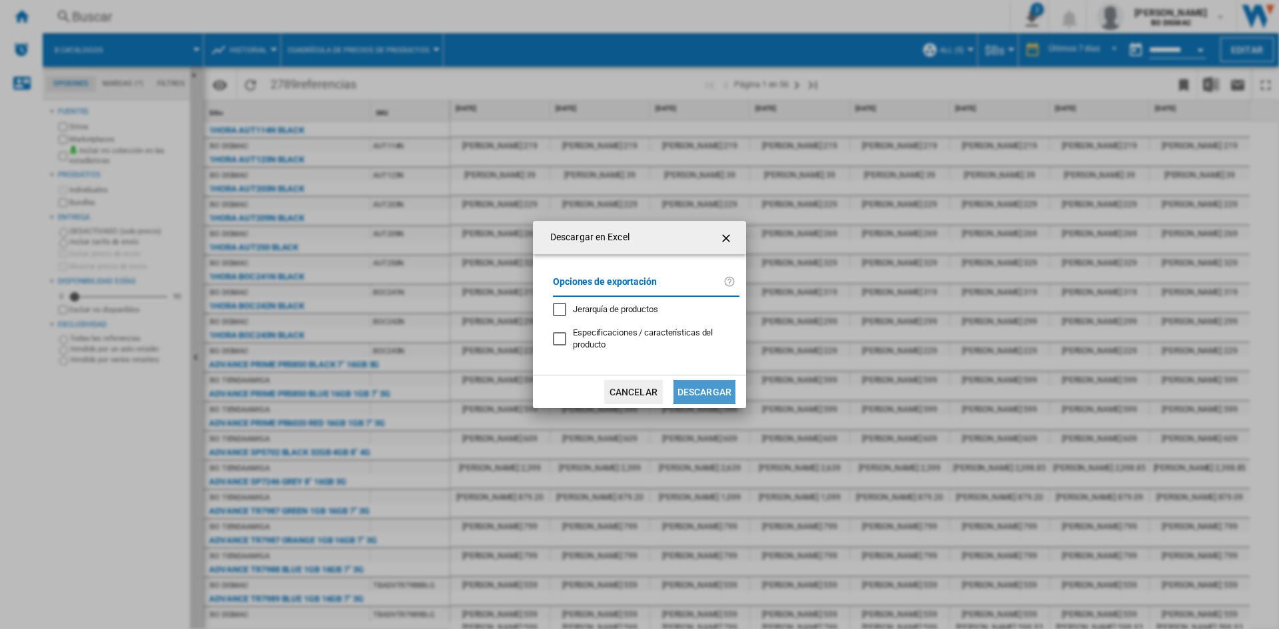
click at [702, 388] on button "Descargar" at bounding box center [704, 392] width 62 height 24
